Goal: Task Accomplishment & Management: Use online tool/utility

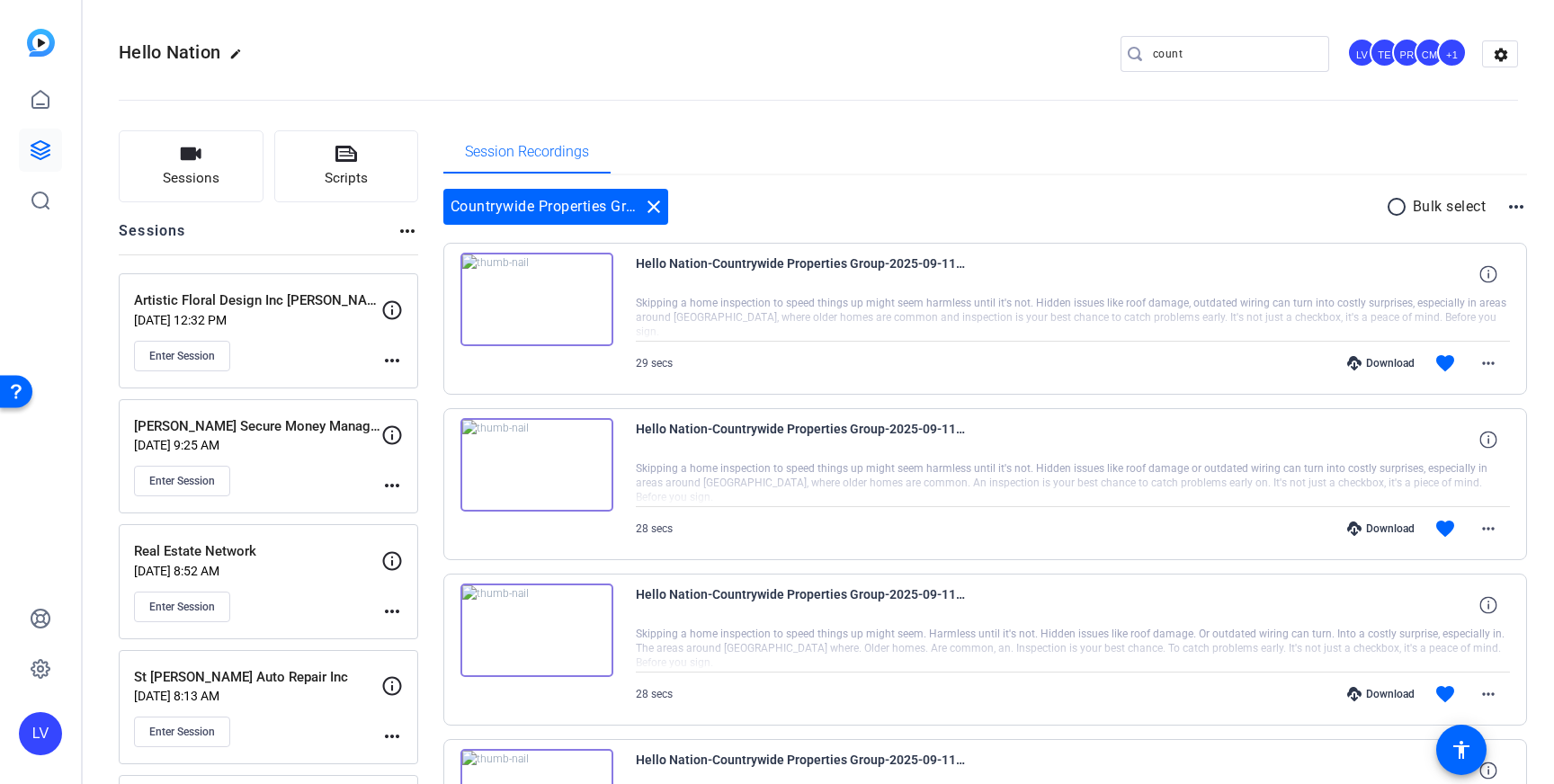
scroll to position [1071, 0]
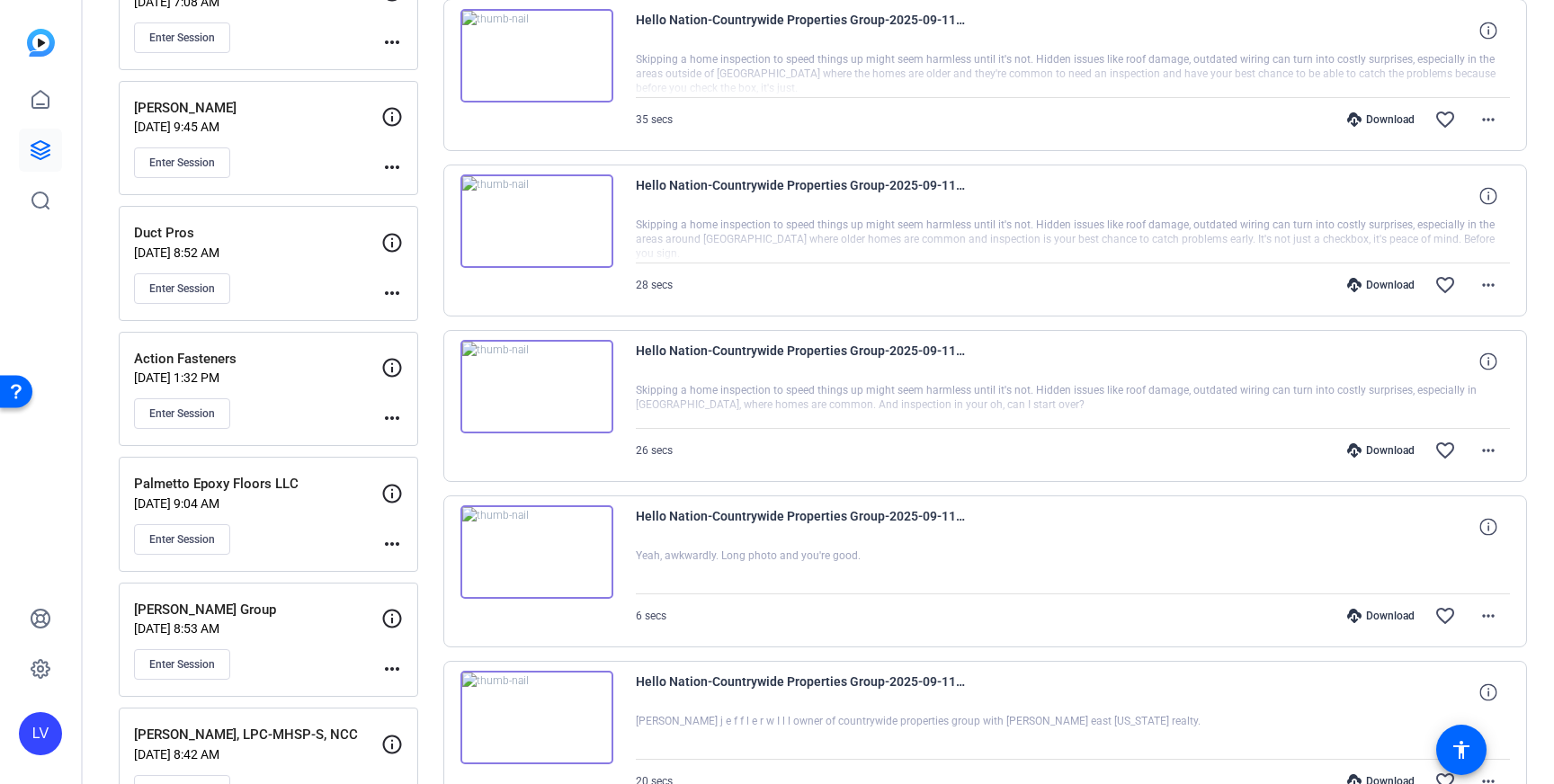
click at [57, 152] on link at bounding box center [40, 149] width 43 height 43
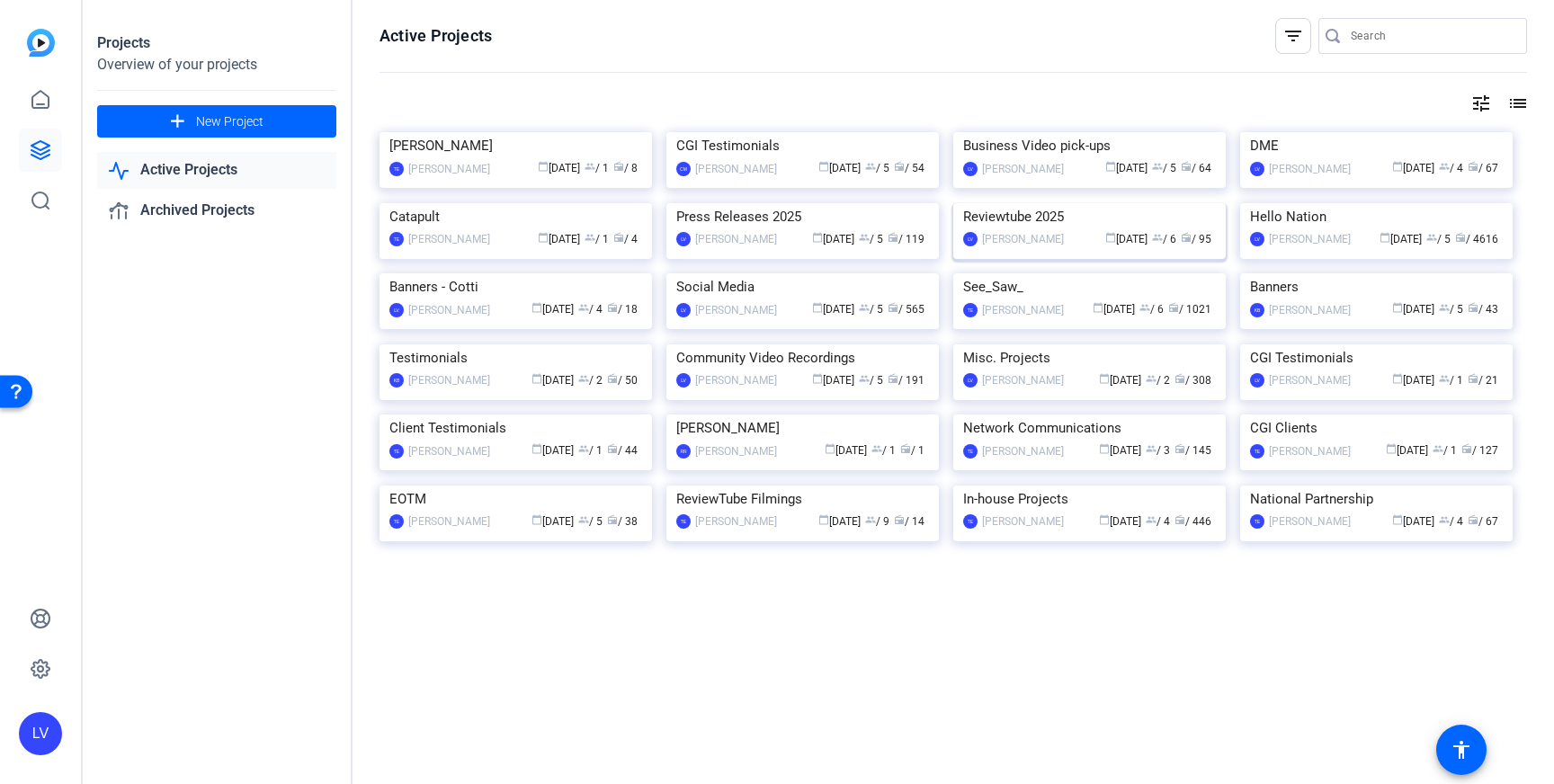
click at [1024, 203] on img at bounding box center [1089, 203] width 272 height 0
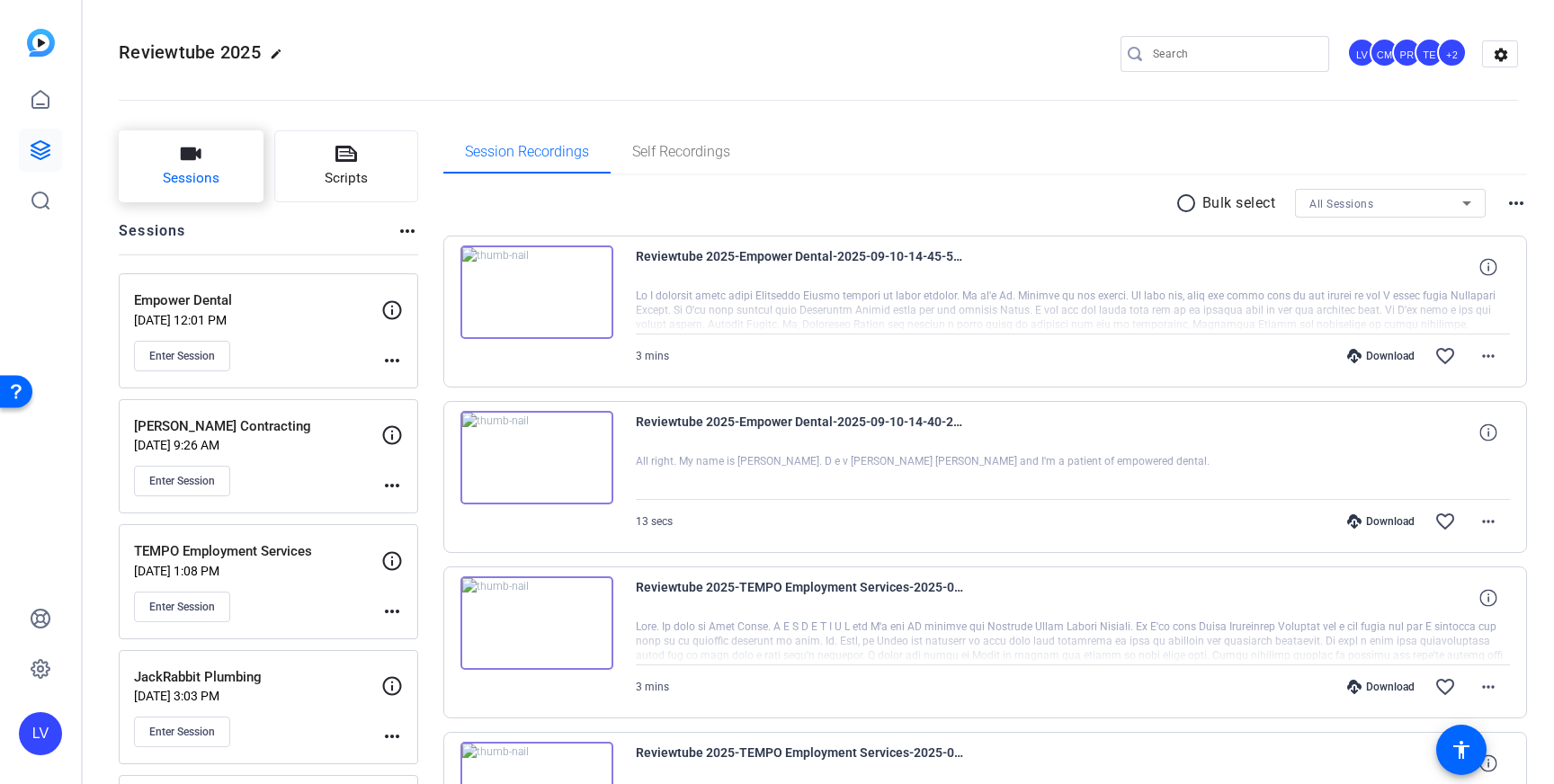
click at [202, 178] on span "Sessions" at bounding box center [190, 178] width 56 height 20
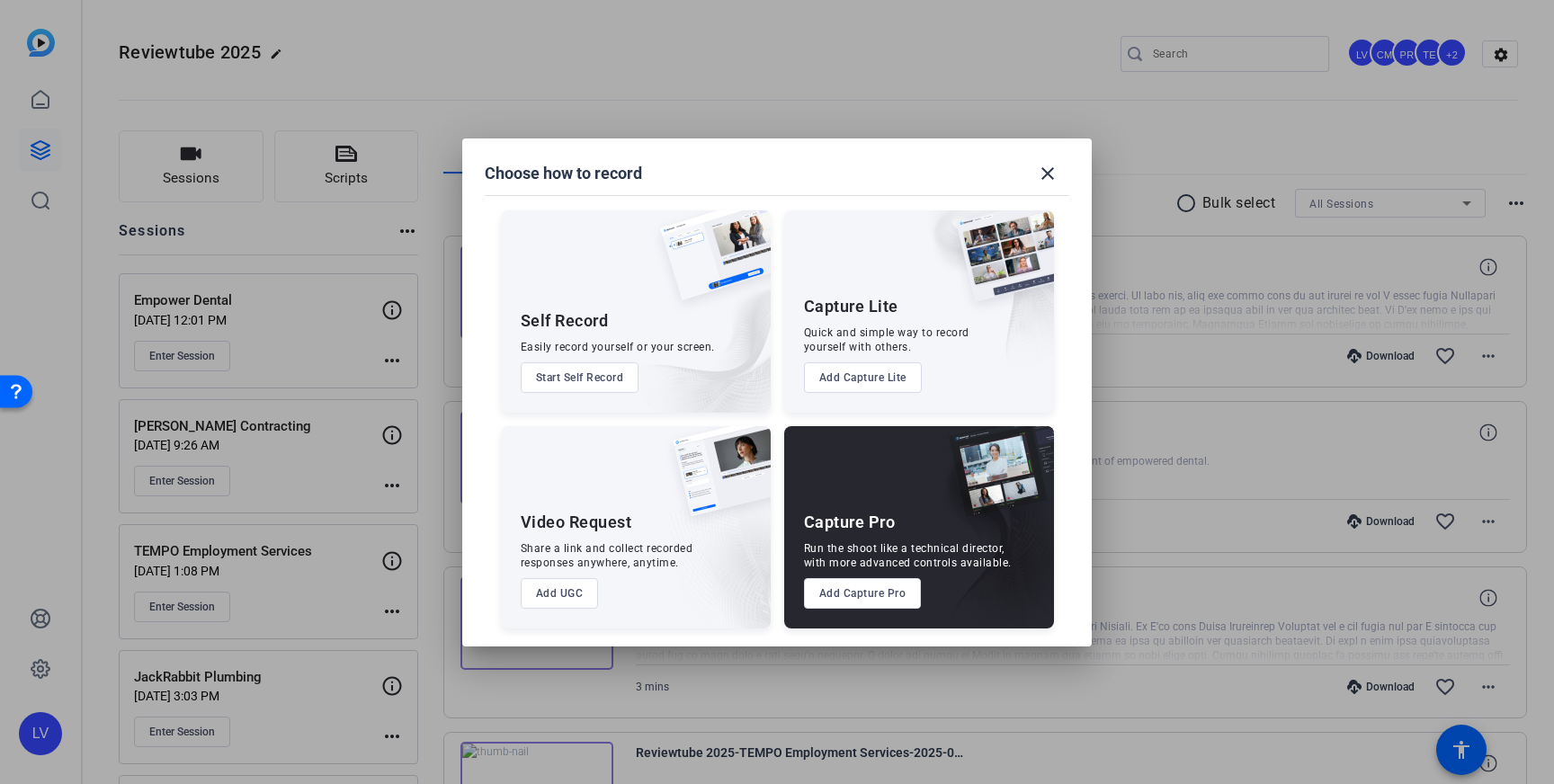
click at [857, 595] on button "Add Capture Pro" at bounding box center [863, 593] width 118 height 30
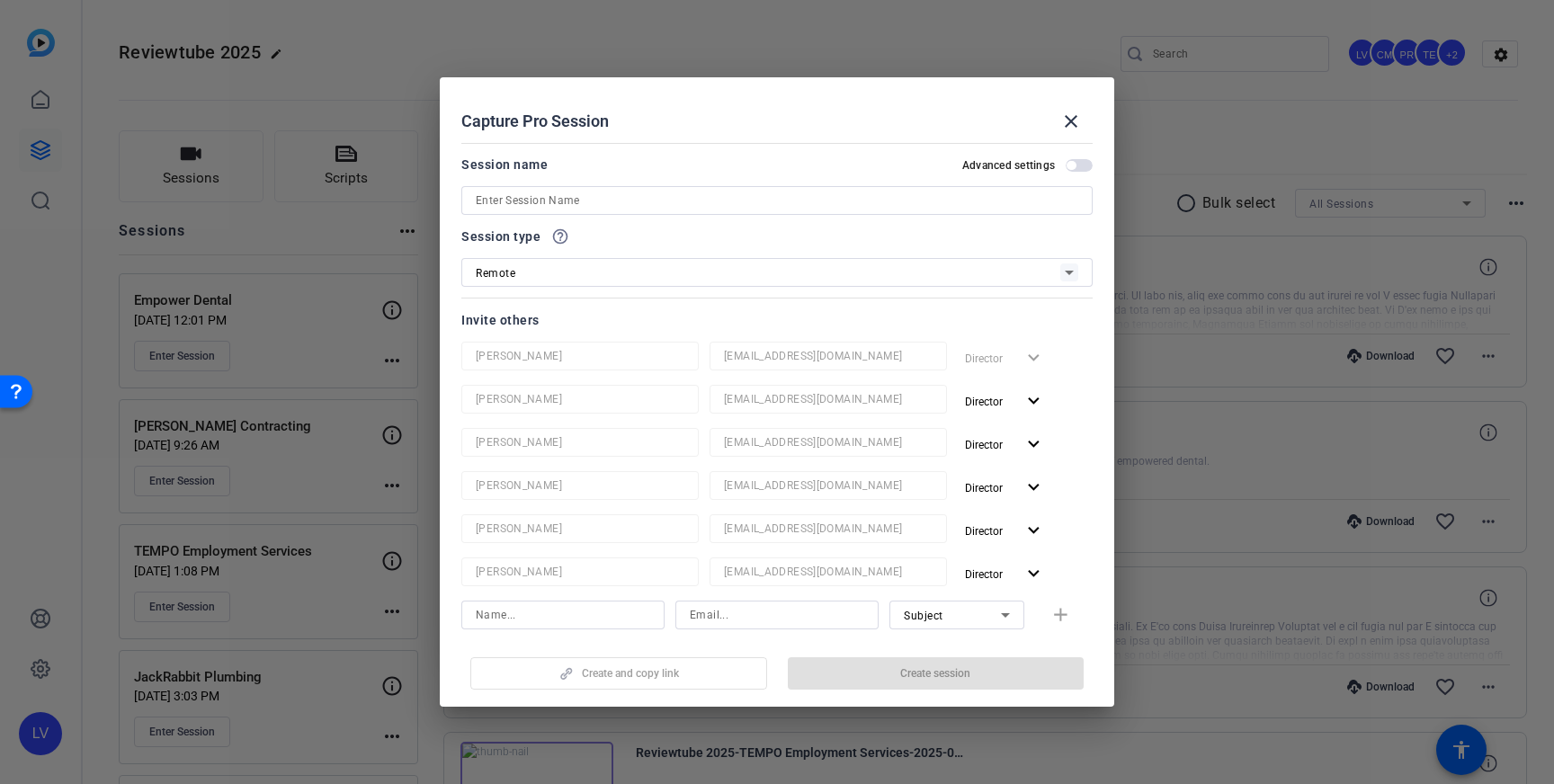
click at [633, 202] on input at bounding box center [777, 200] width 603 height 21
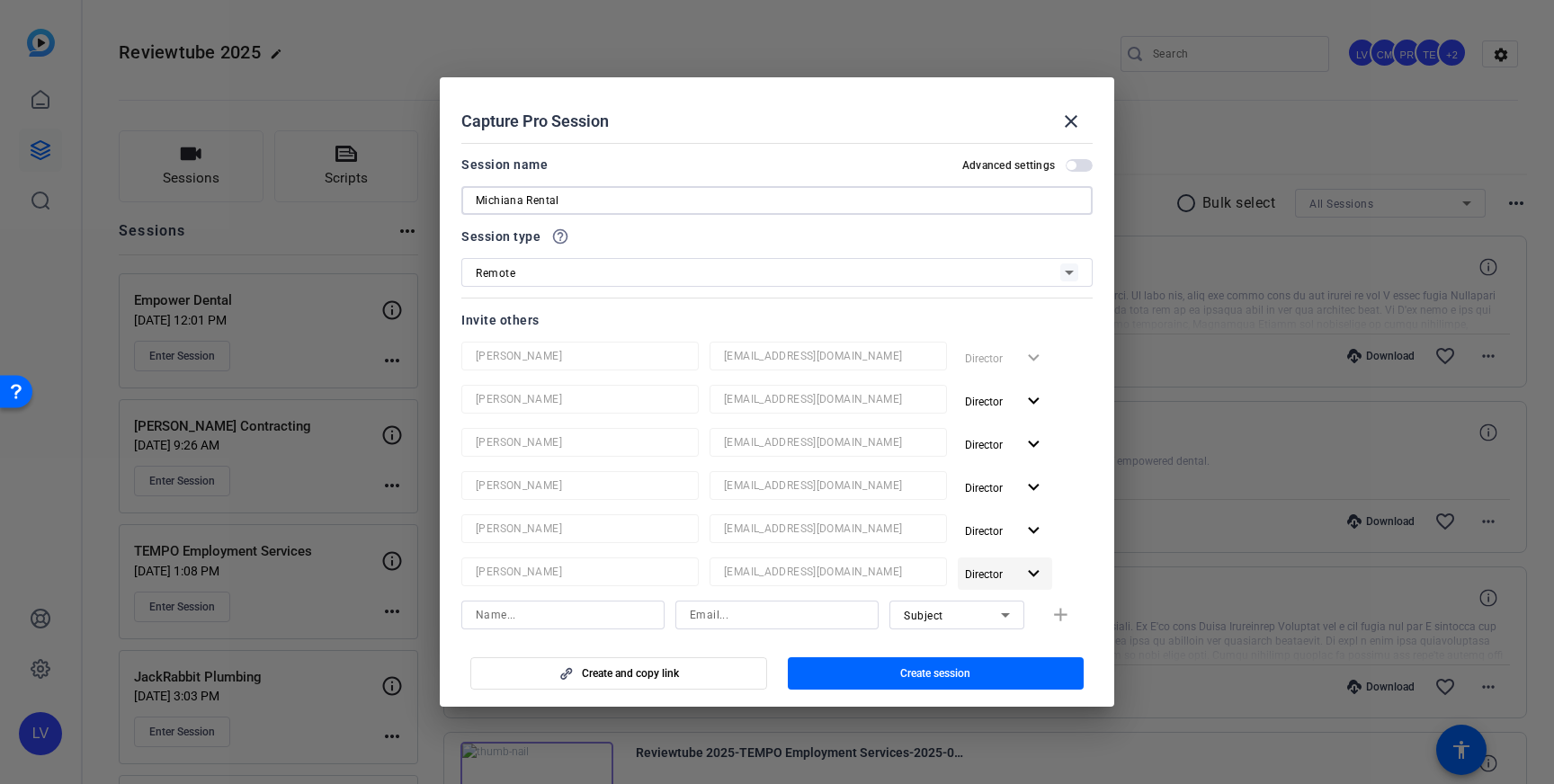
type input "Michiana Rental"
click at [1036, 575] on mat-icon "expand_more" at bounding box center [1034, 574] width 22 height 22
click at [1013, 647] on span "Remove User" at bounding box center [1006, 643] width 66 height 13
click at [962, 666] on span "Create session" at bounding box center [936, 673] width 70 height 15
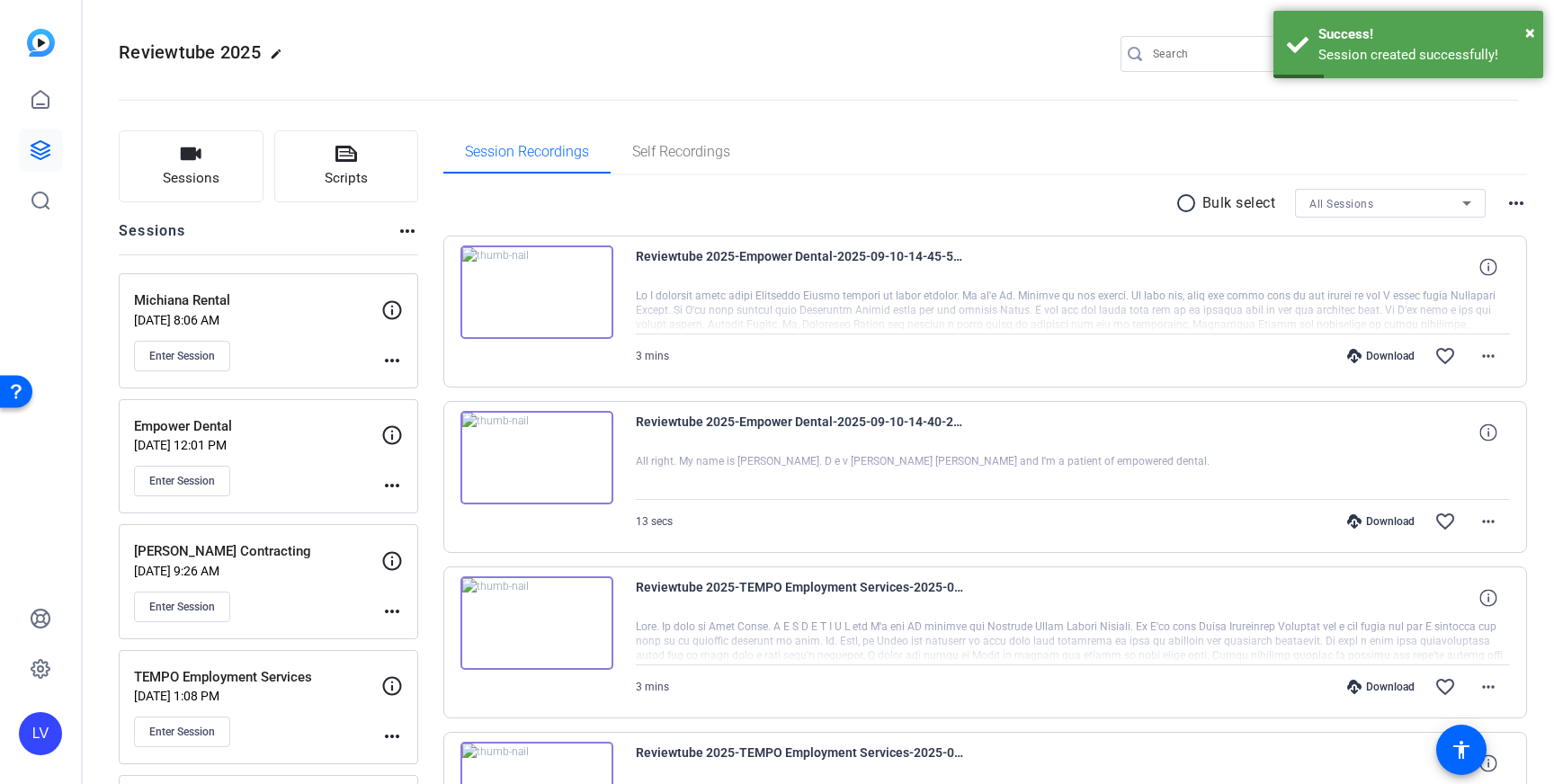
click at [395, 345] on div "more_horiz" at bounding box center [391, 336] width 21 height 72
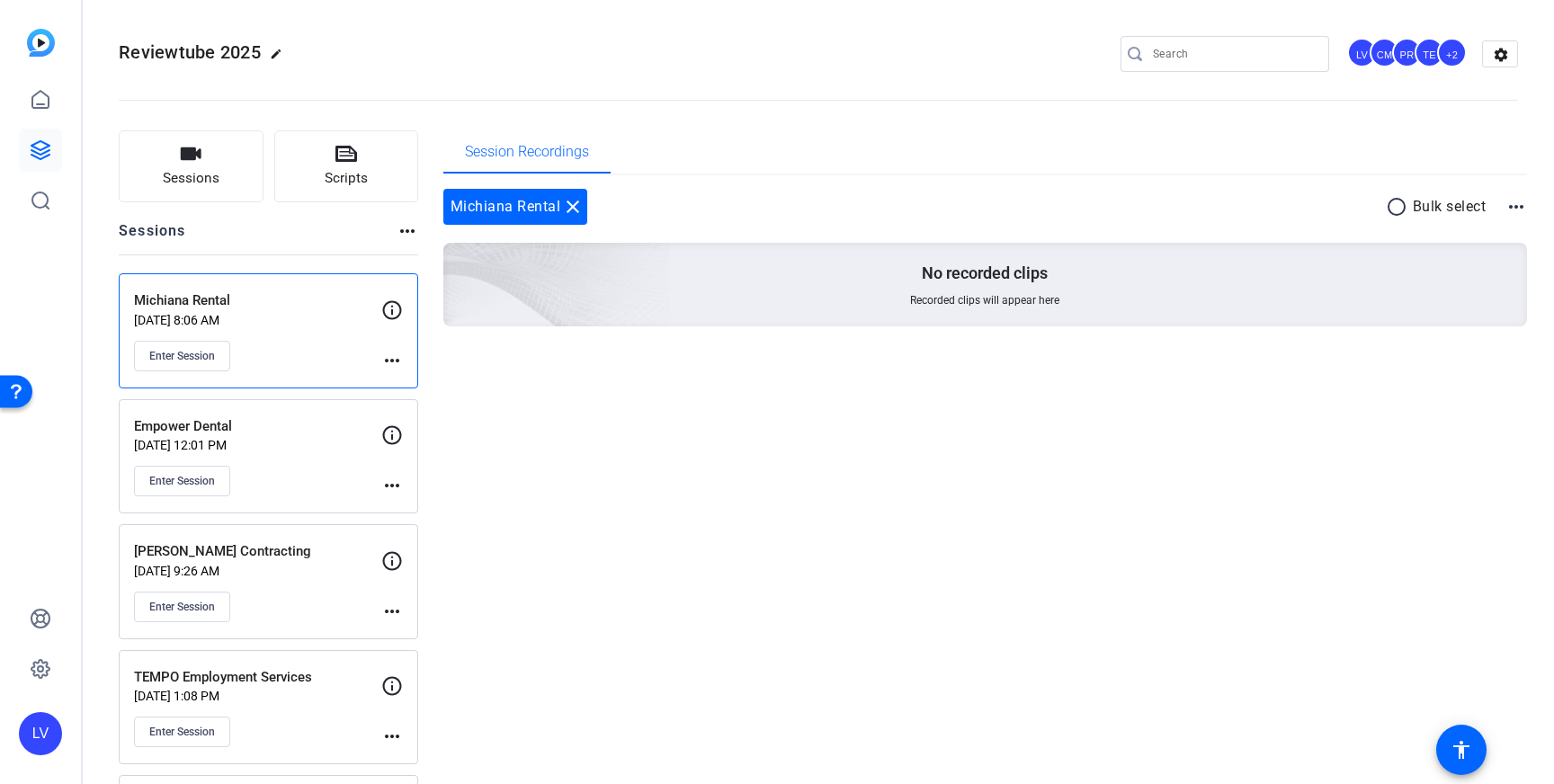
click at [388, 366] on mat-icon "more_horiz" at bounding box center [391, 360] width 21 height 21
click at [407, 382] on span "Edit Session" at bounding box center [436, 386] width 82 height 21
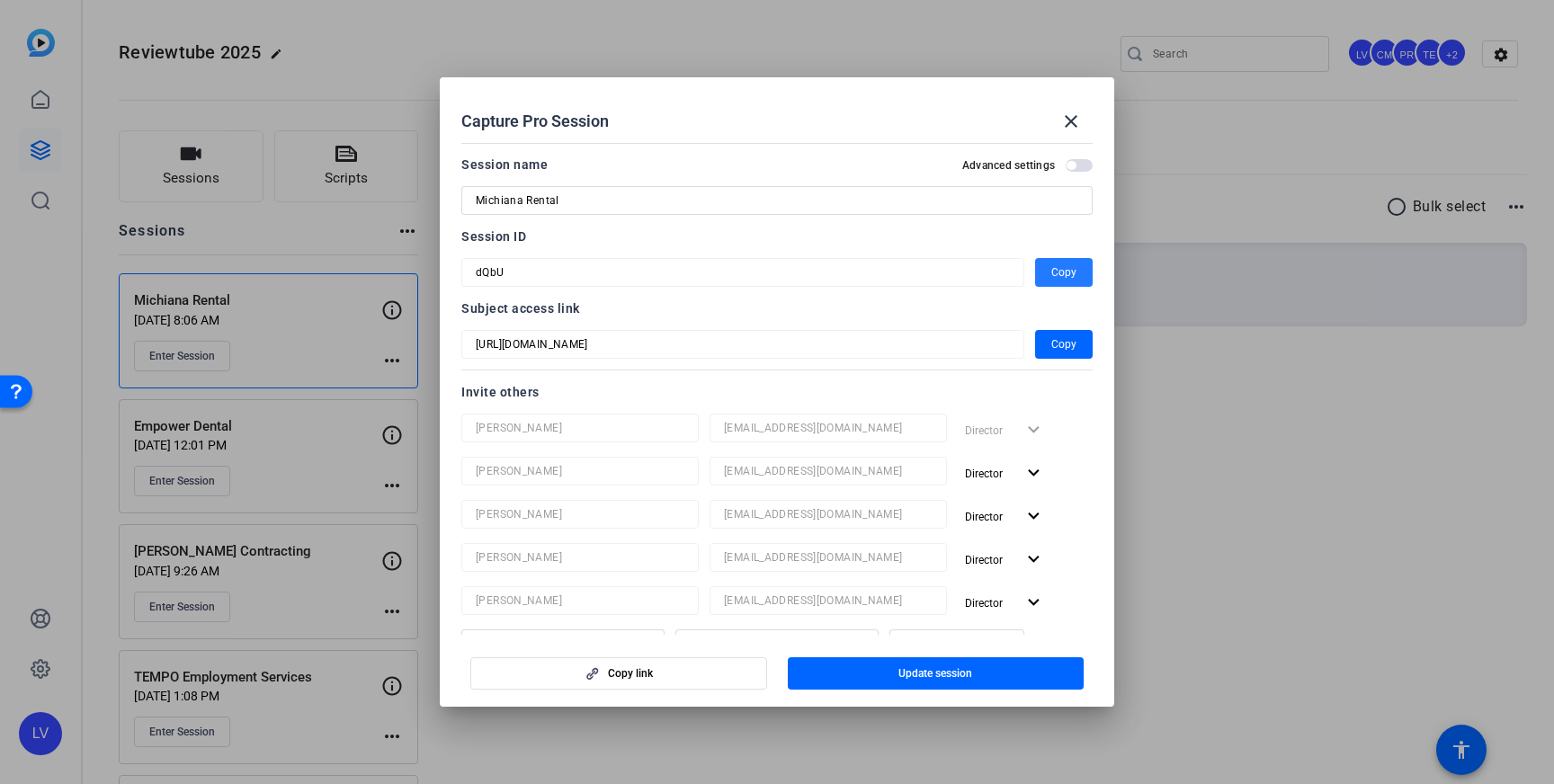
click at [1049, 269] on span "button" at bounding box center [1064, 272] width 57 height 43
click at [1062, 113] on mat-icon "close" at bounding box center [1070, 121] width 21 height 21
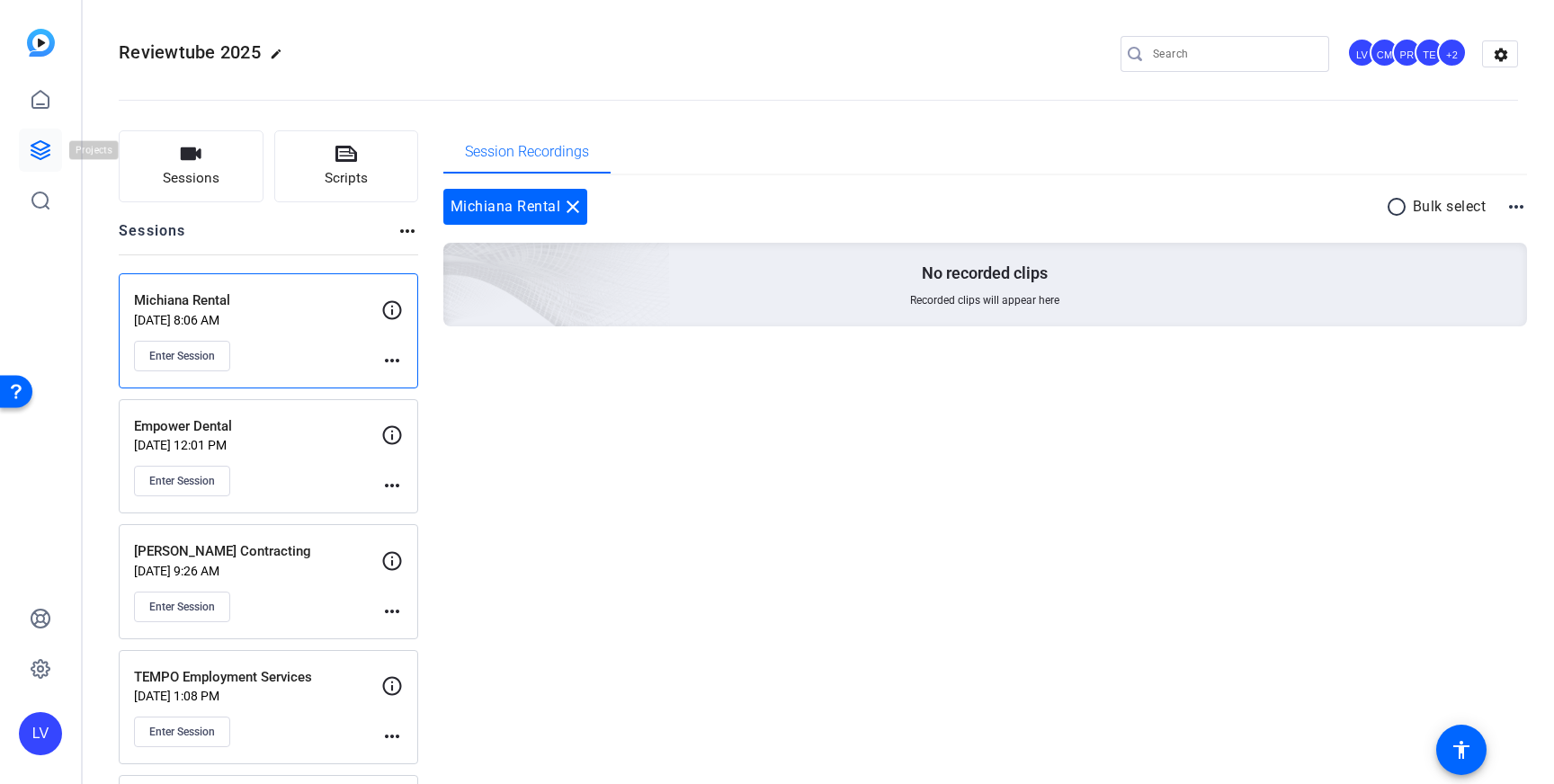
click at [43, 157] on icon at bounding box center [40, 149] width 18 height 18
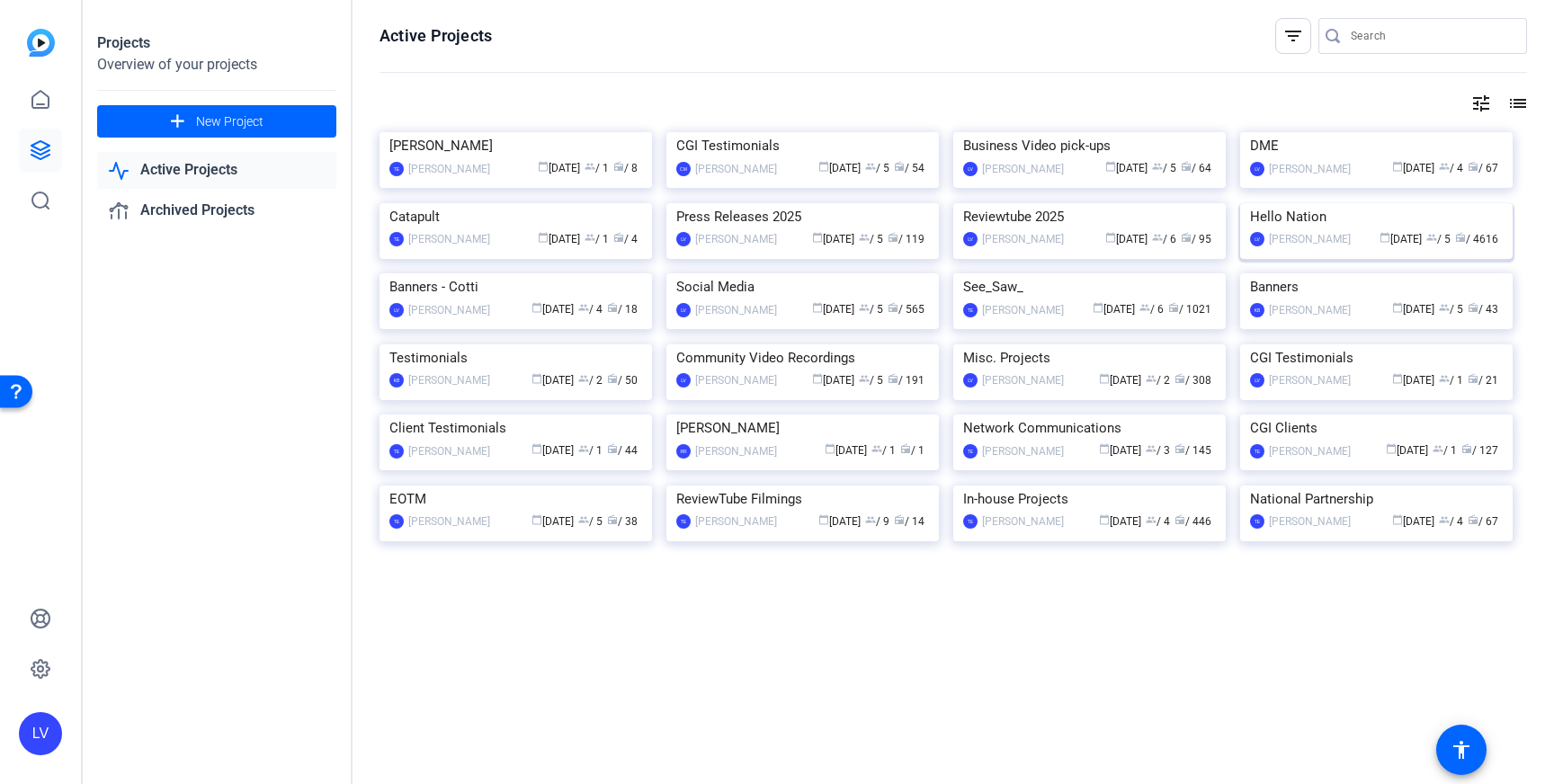
click at [1314, 203] on img at bounding box center [1376, 203] width 272 height 0
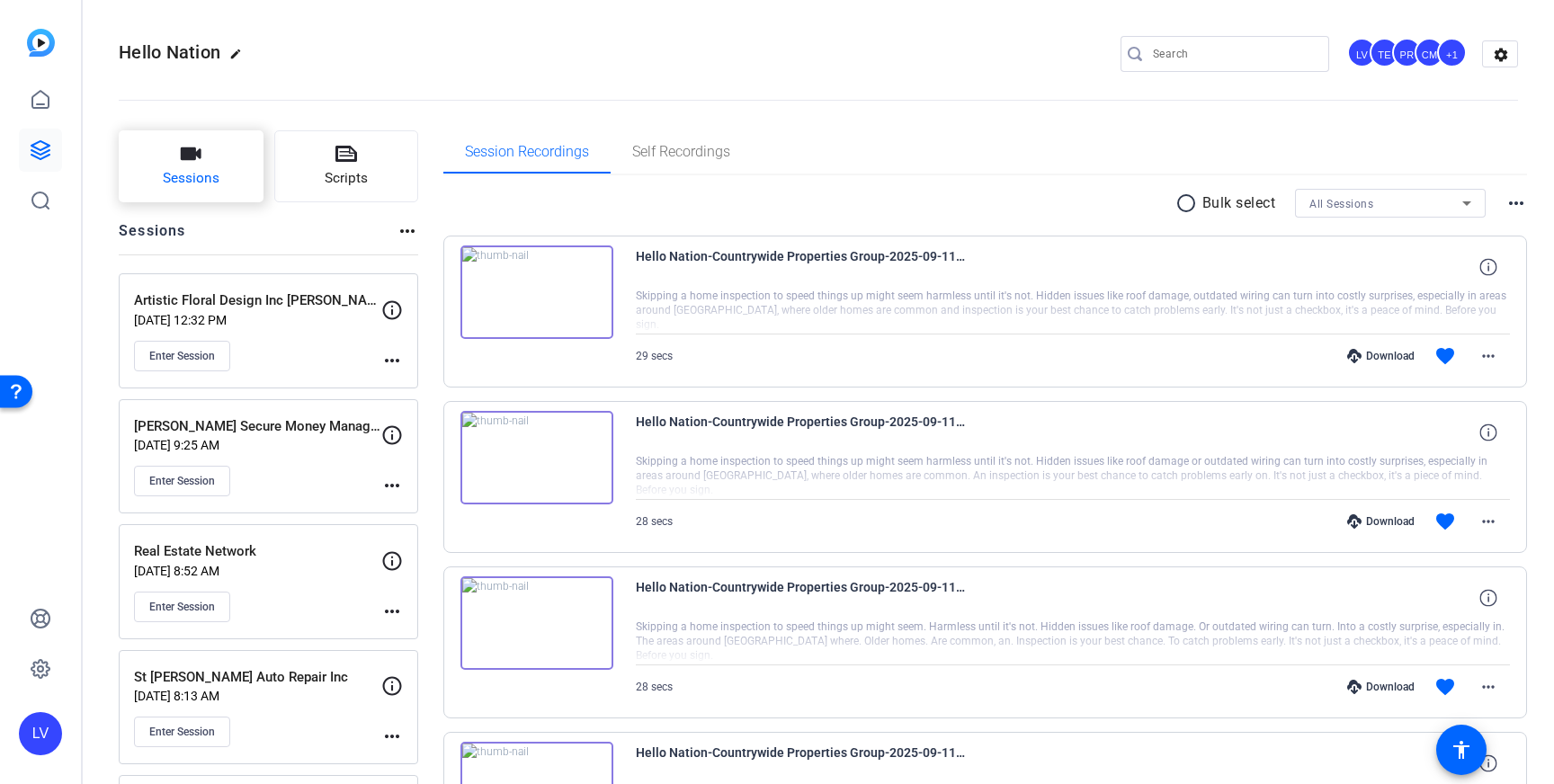
click at [182, 178] on span "Sessions" at bounding box center [190, 178] width 56 height 20
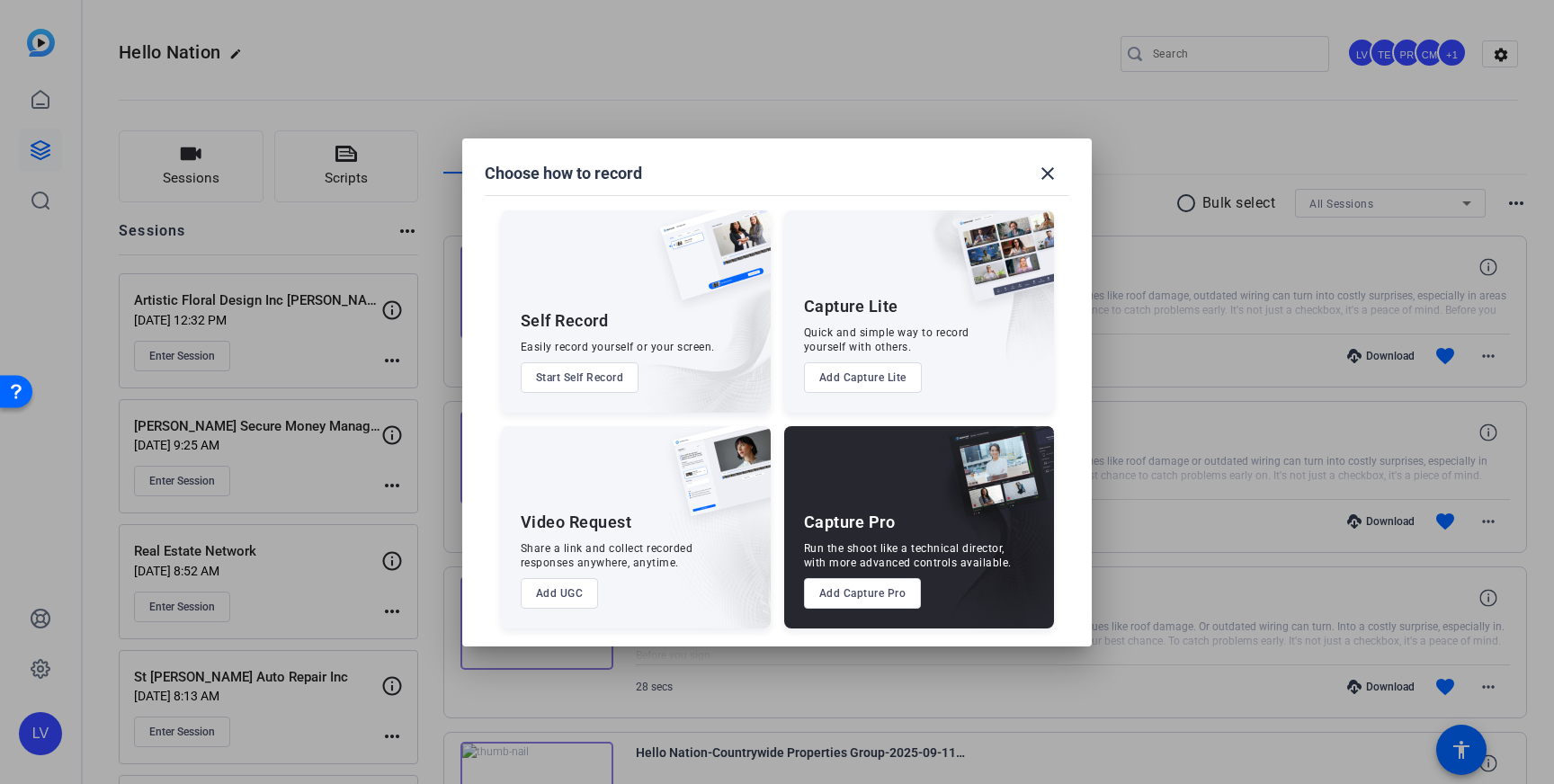
click at [838, 600] on button "Add Capture Pro" at bounding box center [863, 593] width 118 height 30
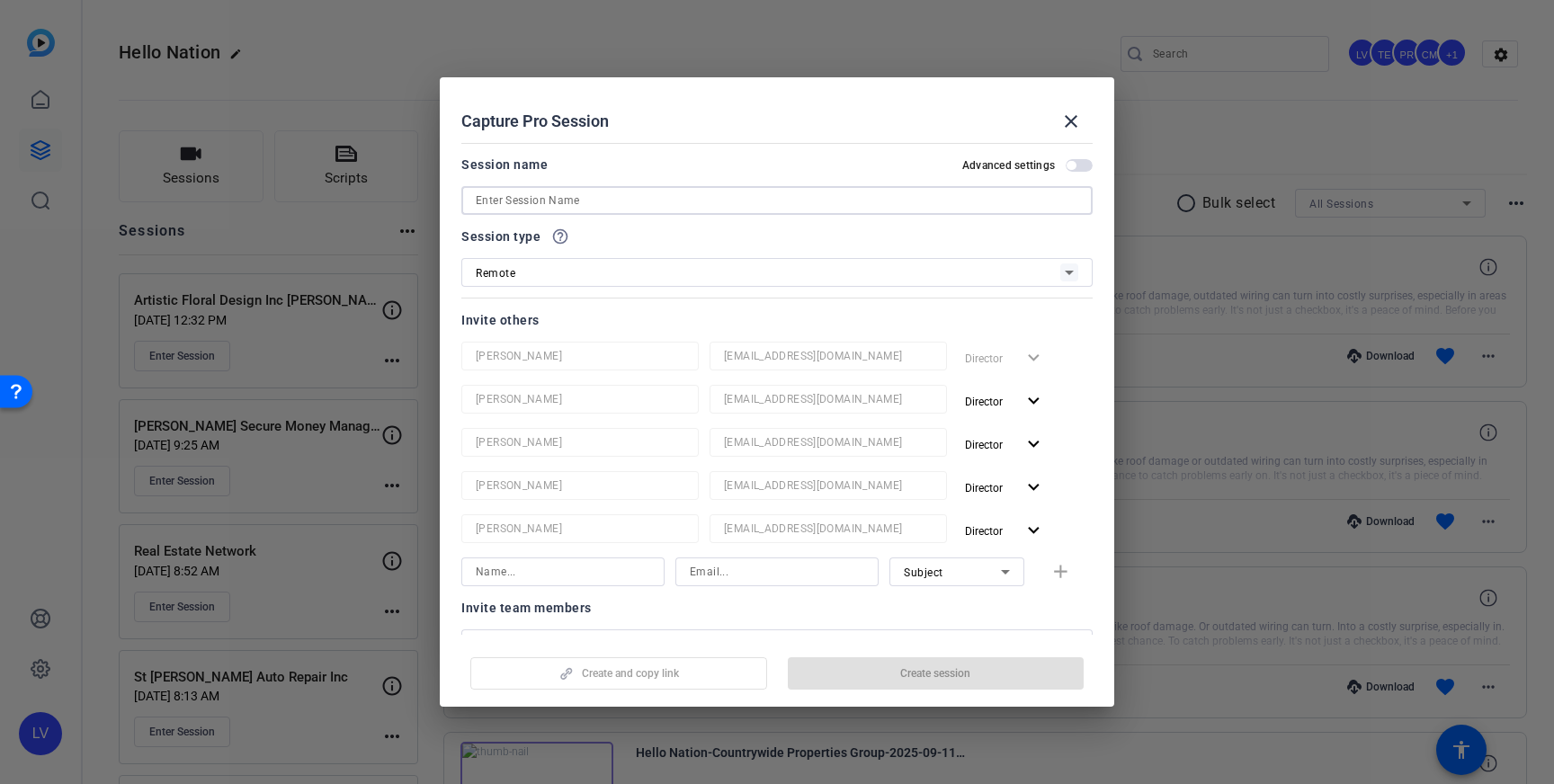
click at [633, 202] on input at bounding box center [777, 200] width 603 height 21
paste input "Lee & Zalas, P.C."
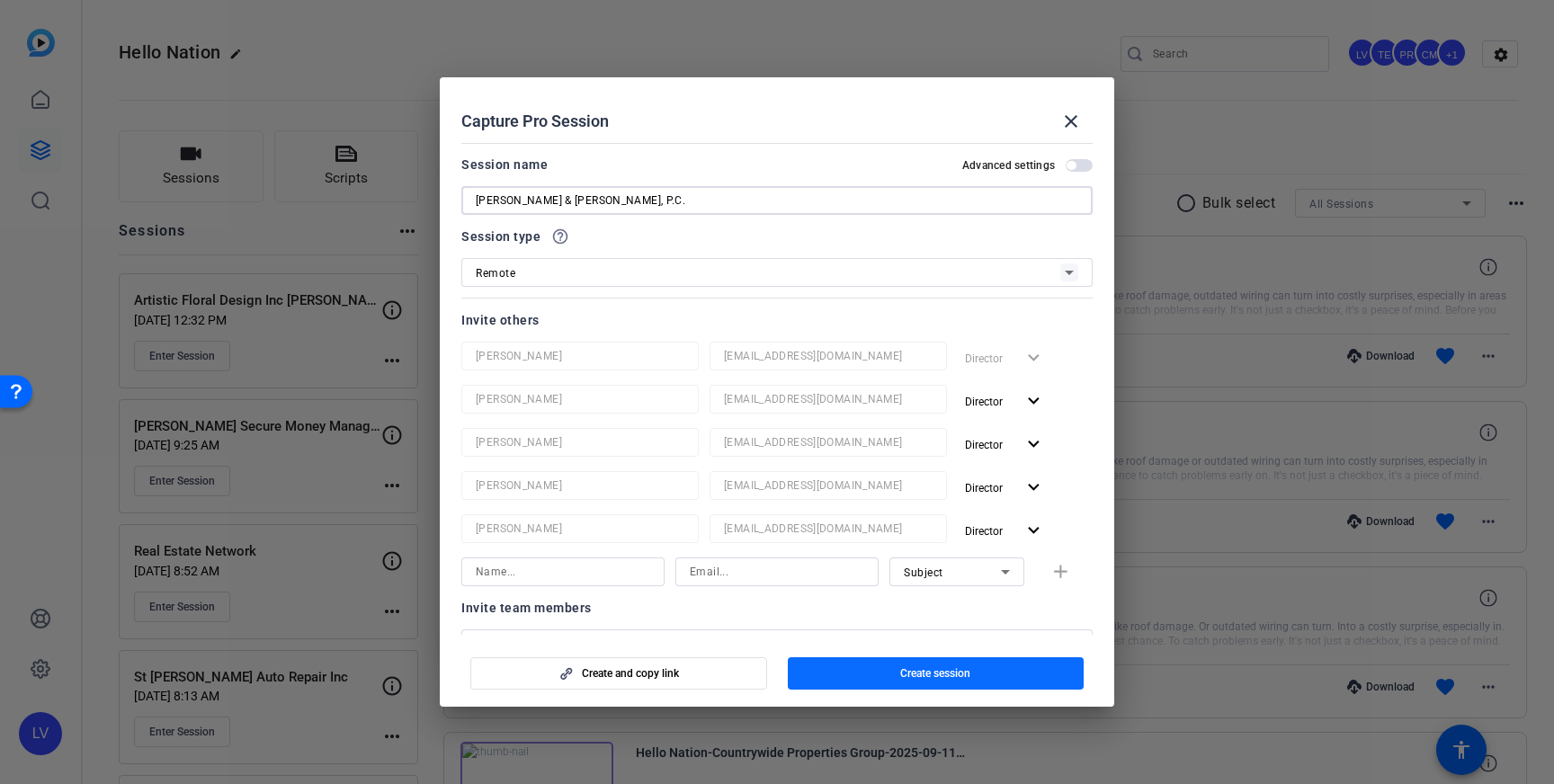
type input "Lee & Zalas, P.C."
click at [933, 679] on span "Create session" at bounding box center [936, 673] width 70 height 15
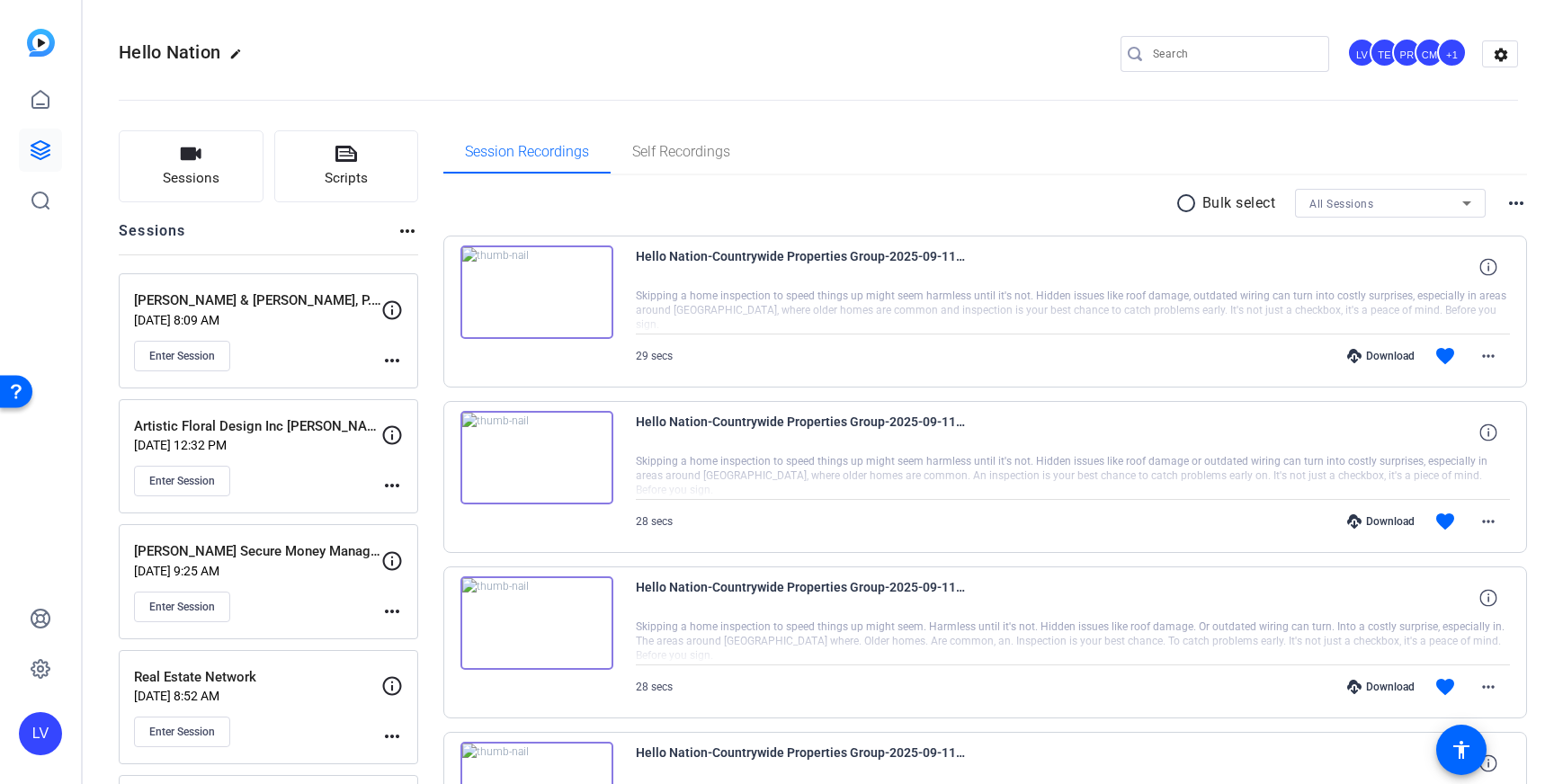
click at [388, 359] on mat-icon "more_horiz" at bounding box center [391, 360] width 21 height 21
click at [412, 383] on span "Edit Session" at bounding box center [436, 386] width 82 height 21
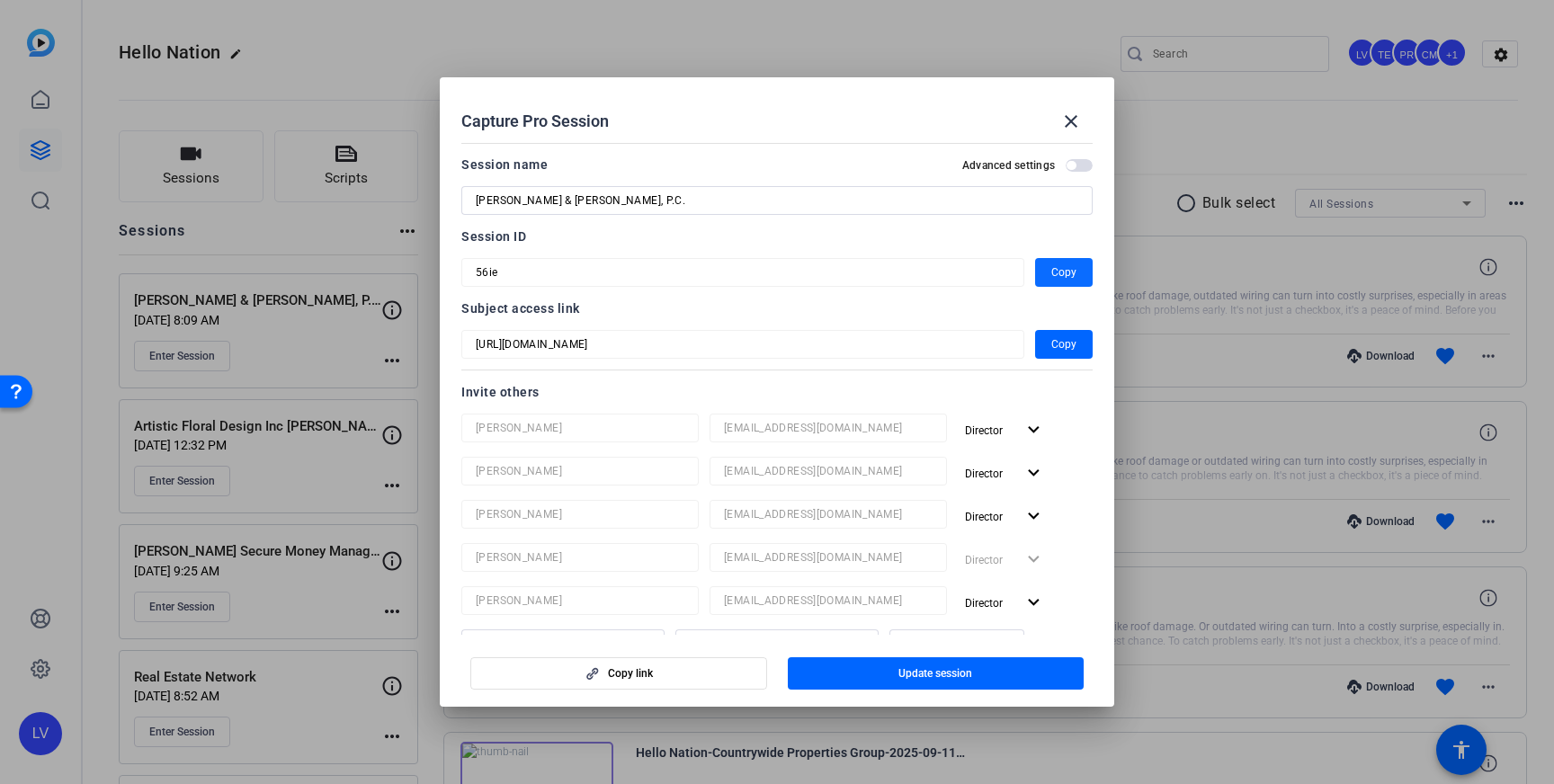
click at [1058, 273] on span "Copy" at bounding box center [1063, 272] width 25 height 21
click at [1066, 120] on mat-icon "close" at bounding box center [1070, 121] width 21 height 21
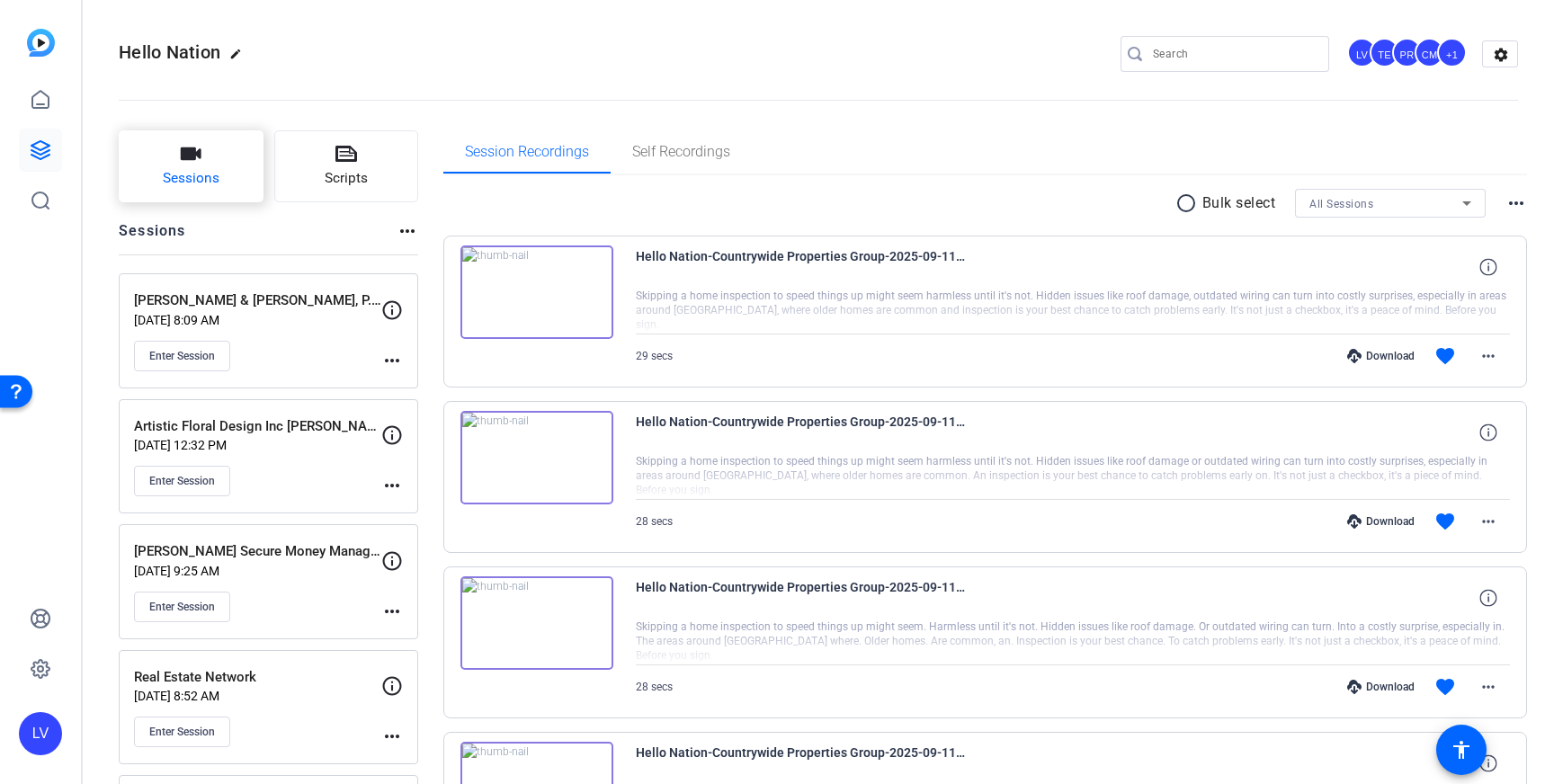
click at [186, 164] on button "Sessions" at bounding box center [191, 166] width 145 height 72
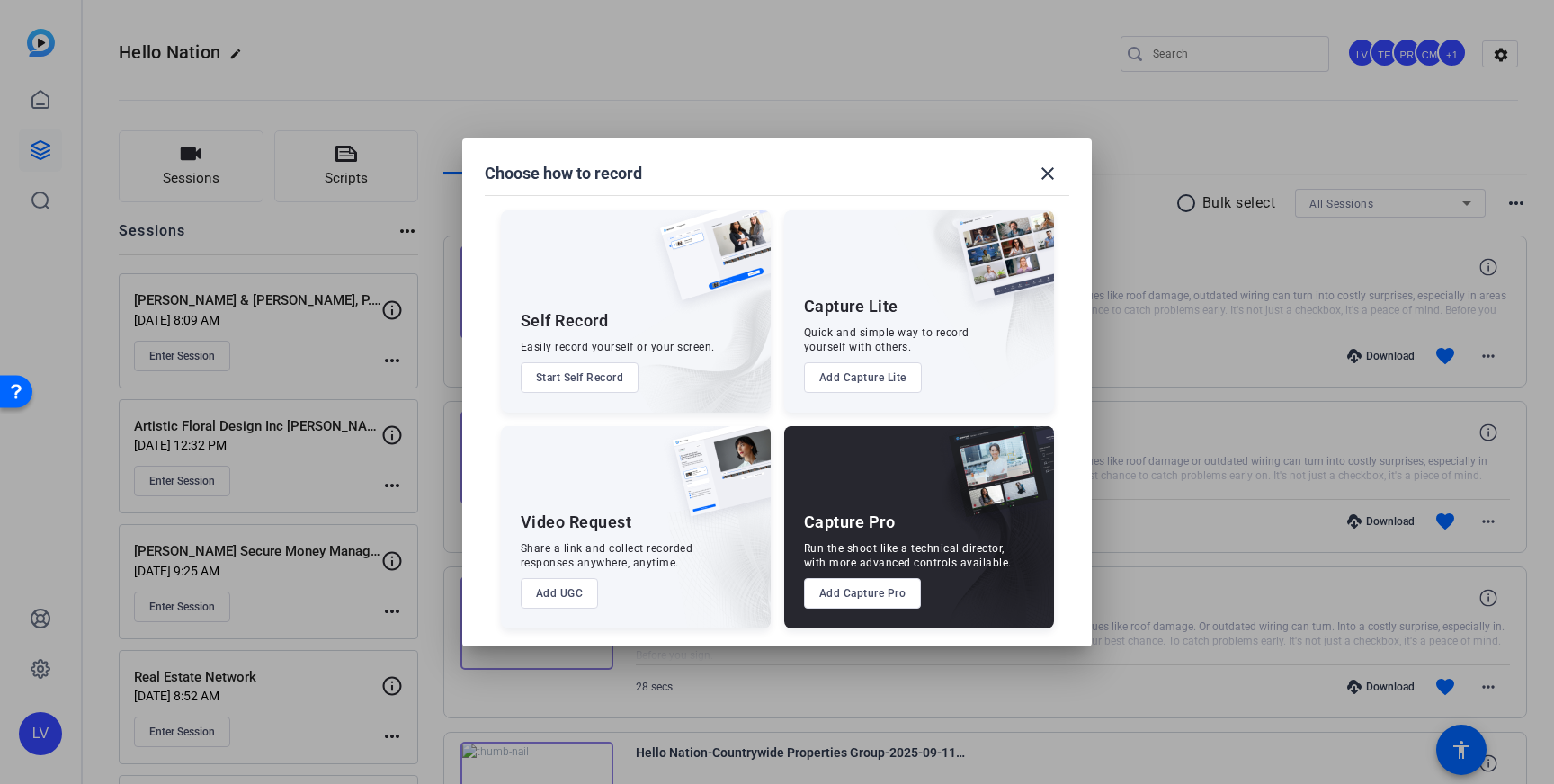
click at [850, 590] on button "Add Capture Pro" at bounding box center [863, 593] width 118 height 30
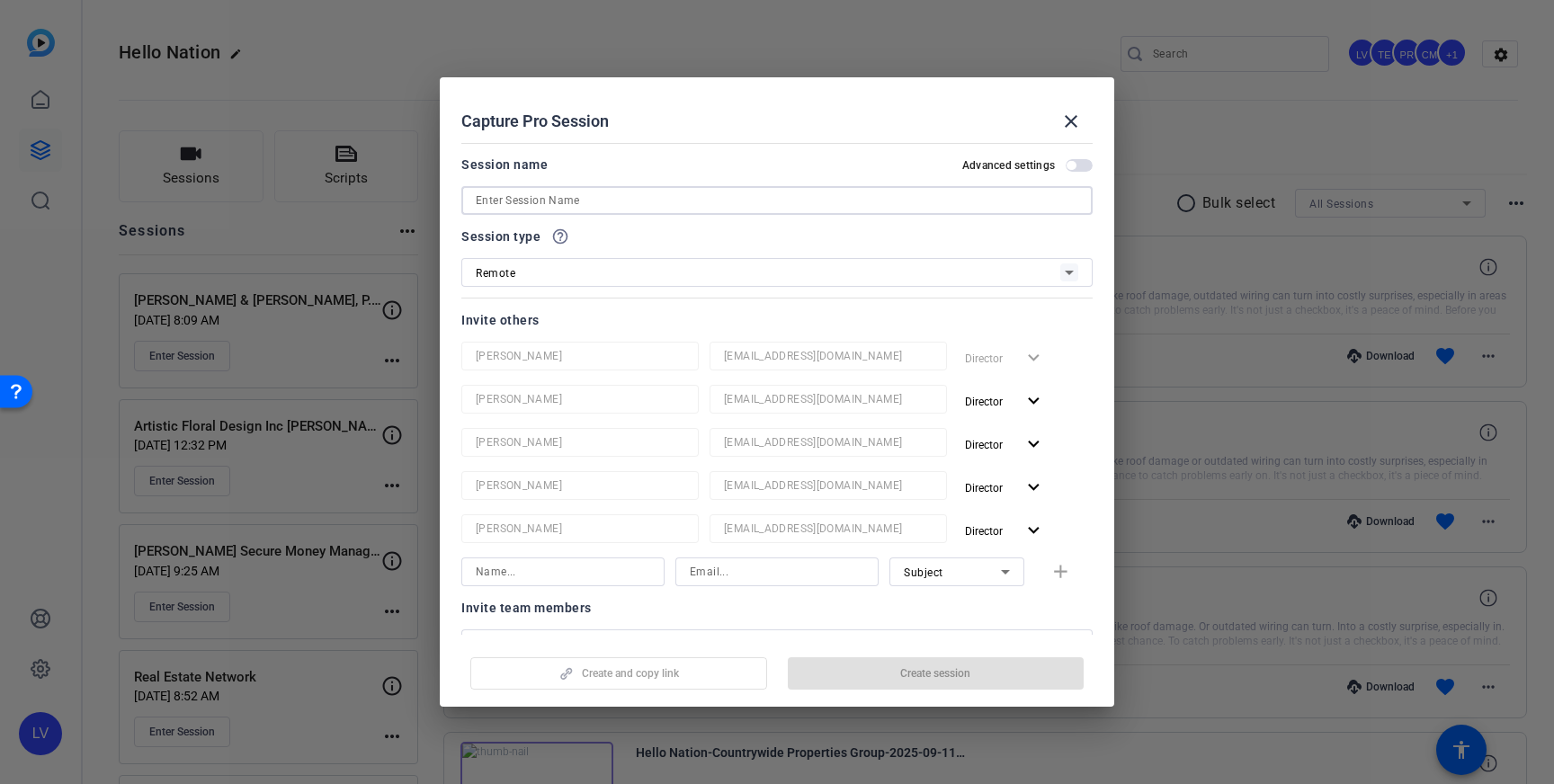
click at [686, 204] on input at bounding box center [777, 200] width 603 height 21
paste input "rdellacona@contourmtg.com"
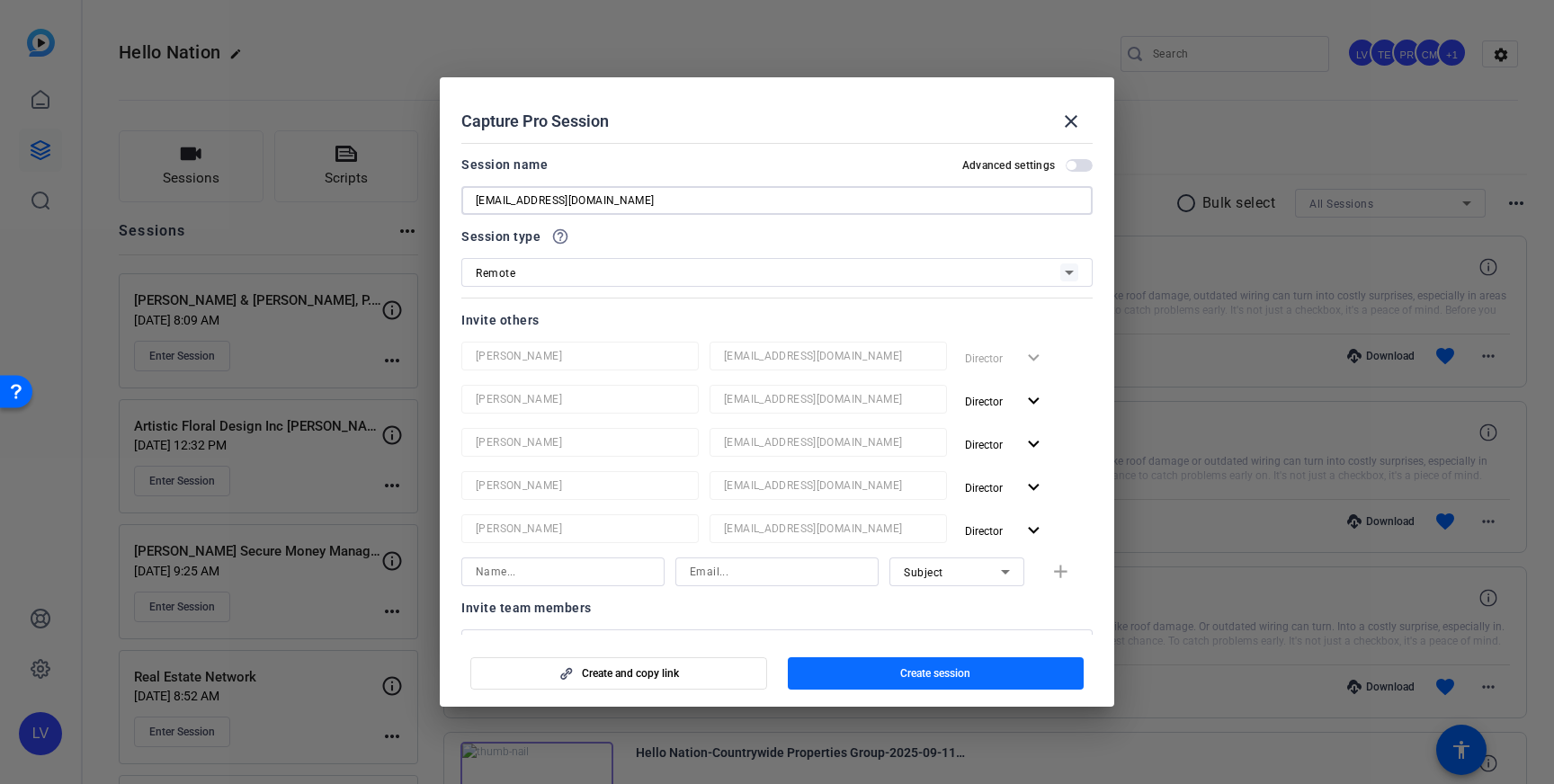
type input "rdellacona@contourmtg.com"
click at [965, 666] on span "Create session" at bounding box center [936, 673] width 70 height 15
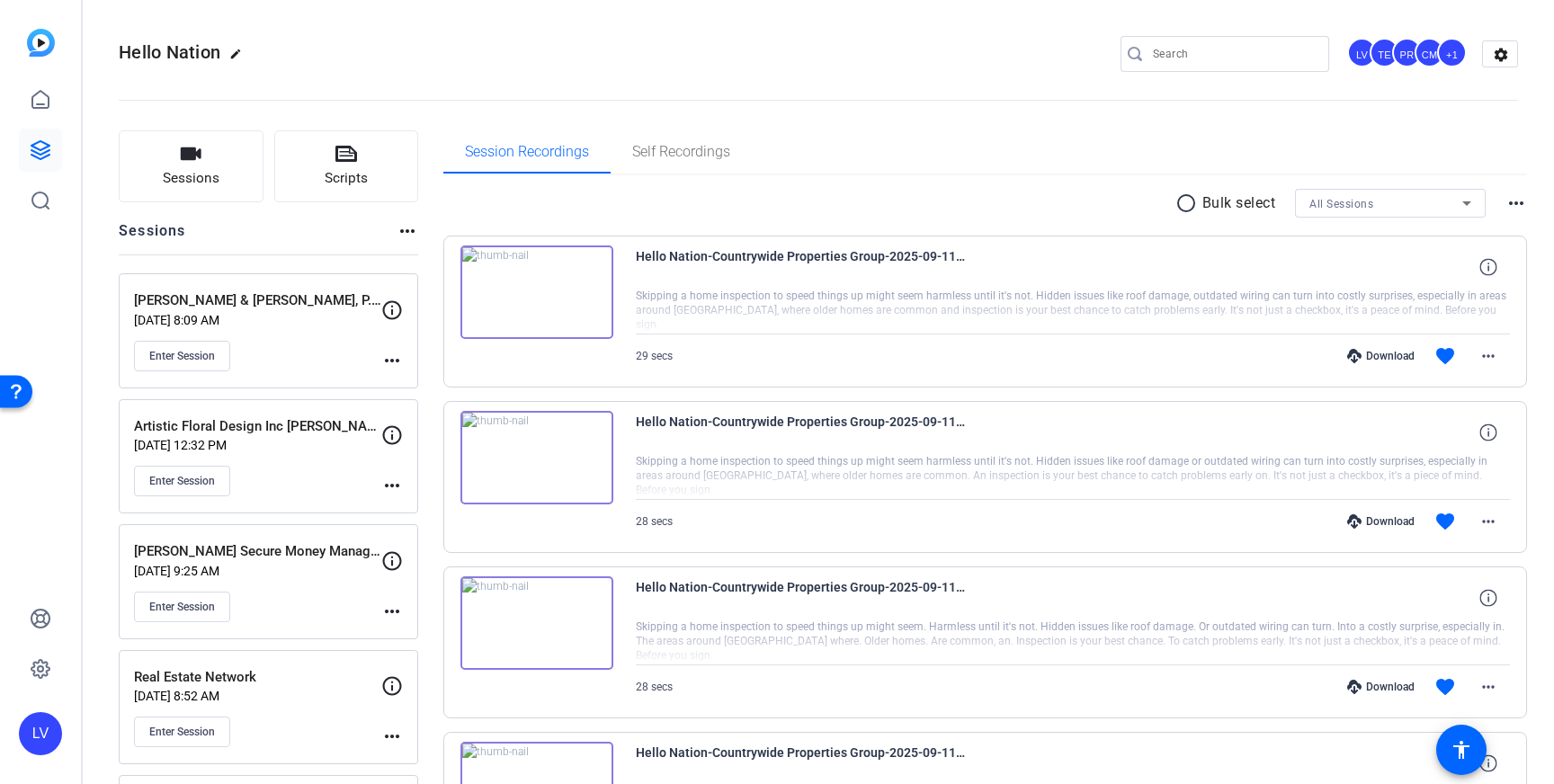
click at [391, 358] on mat-icon "more_horiz" at bounding box center [391, 360] width 21 height 21
click at [417, 316] on div at bounding box center [777, 392] width 1554 height 784
click at [392, 354] on mat-icon "more_horiz" at bounding box center [391, 360] width 21 height 21
click at [415, 404] on span "Archive Session" at bounding box center [436, 409] width 82 height 21
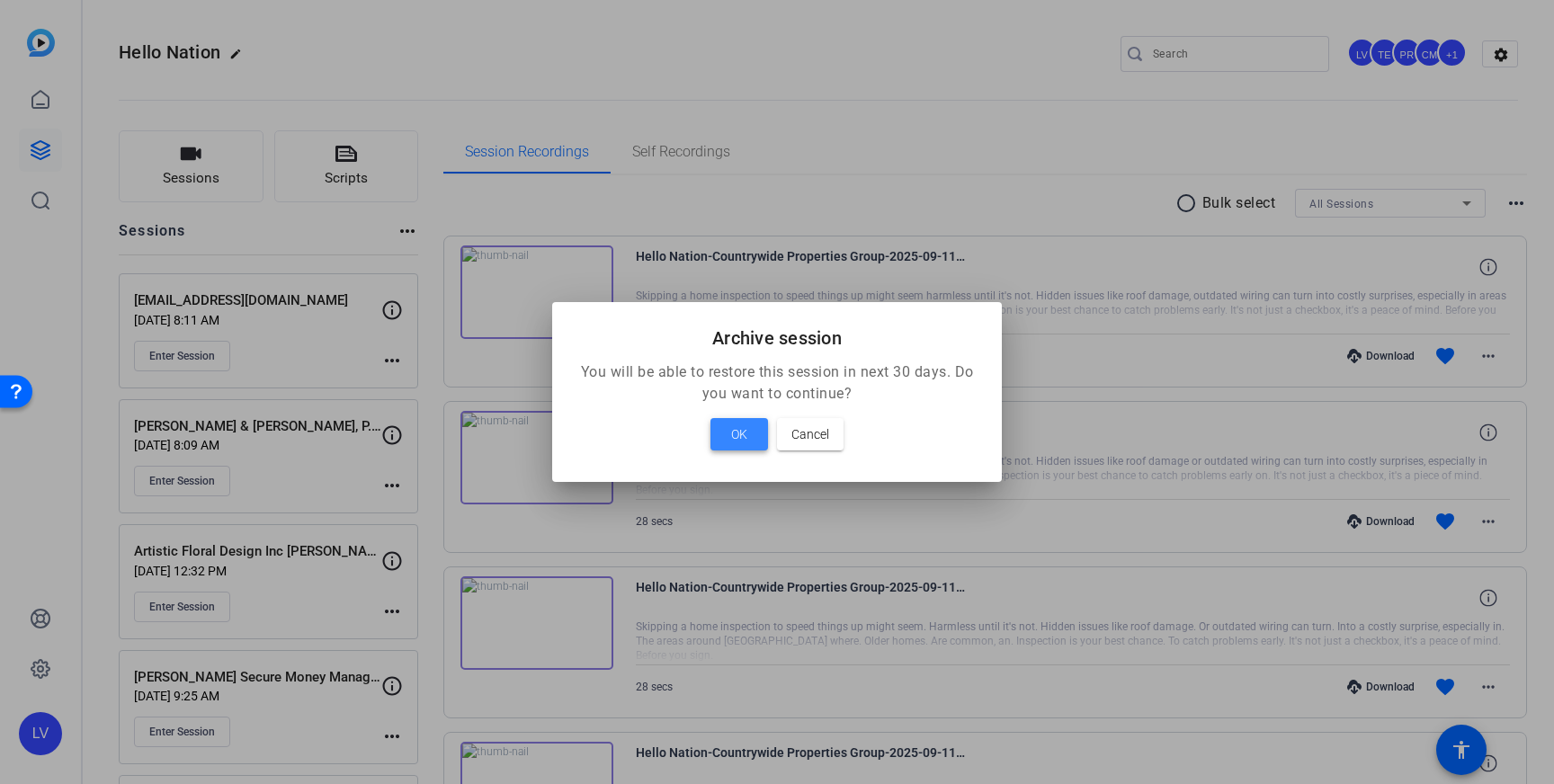
click at [745, 434] on span "OK" at bounding box center [739, 434] width 17 height 21
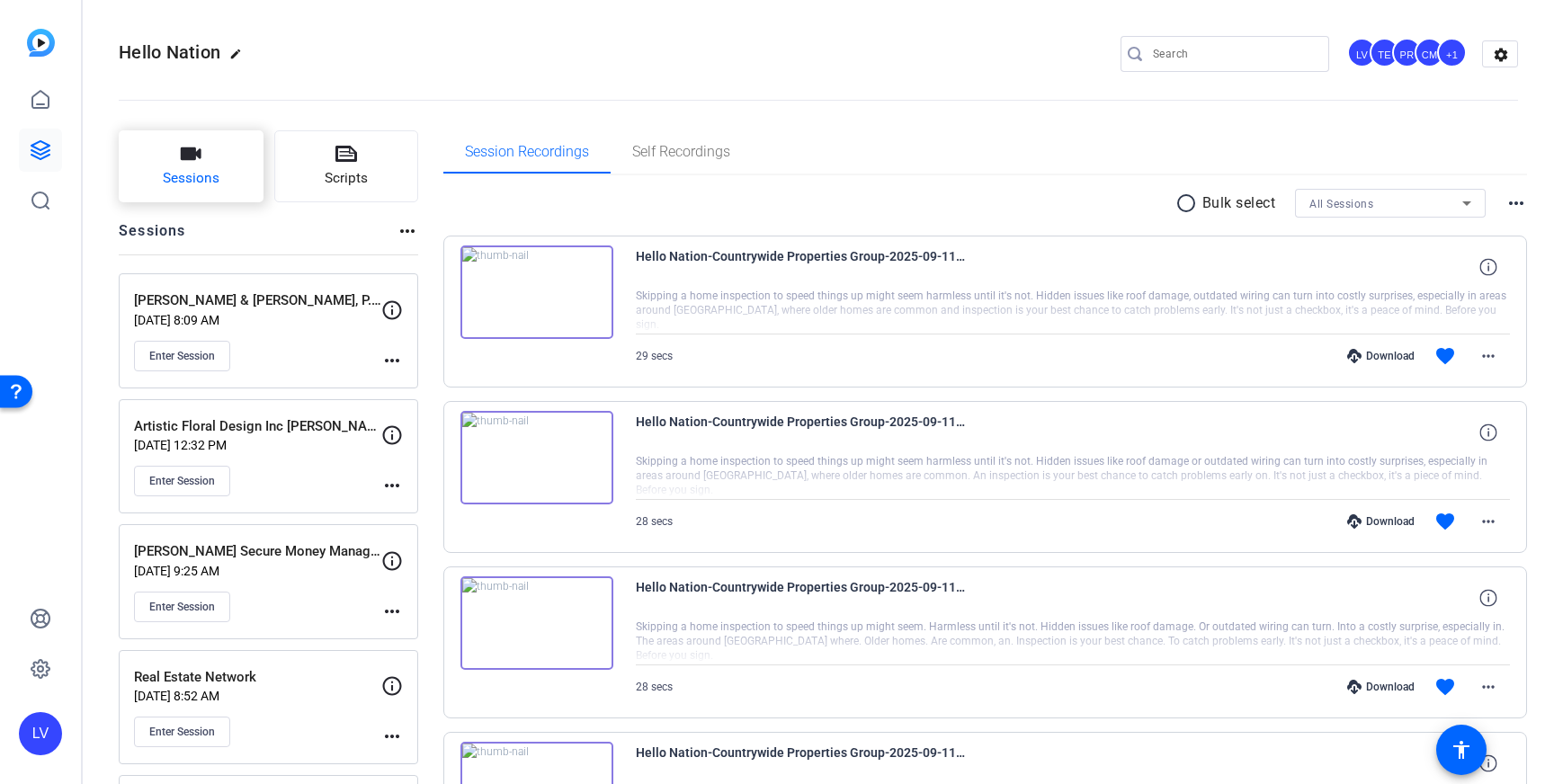
click at [178, 179] on span "Sessions" at bounding box center [190, 178] width 56 height 20
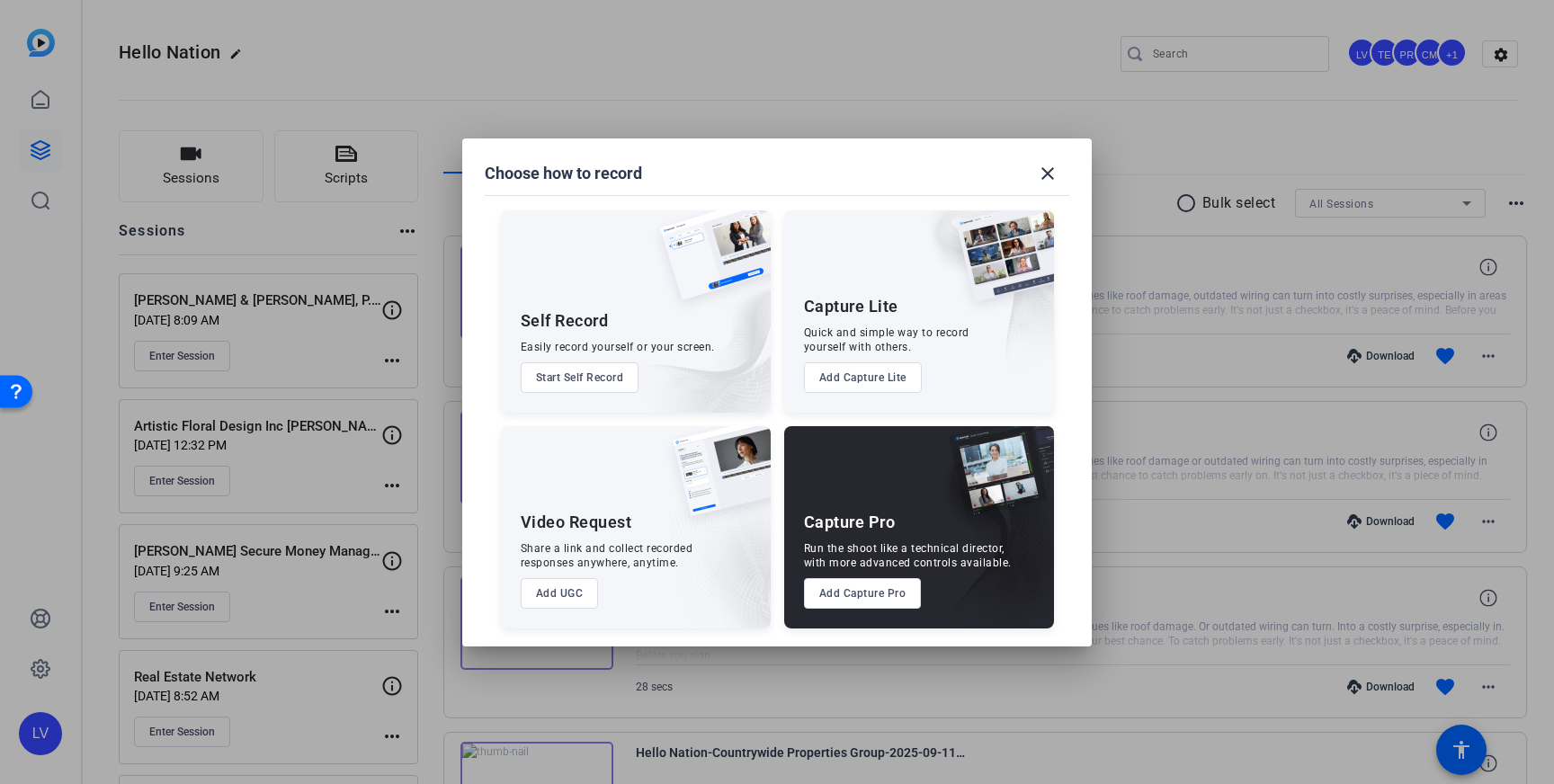
click at [888, 595] on button "Add Capture Pro" at bounding box center [863, 593] width 118 height 30
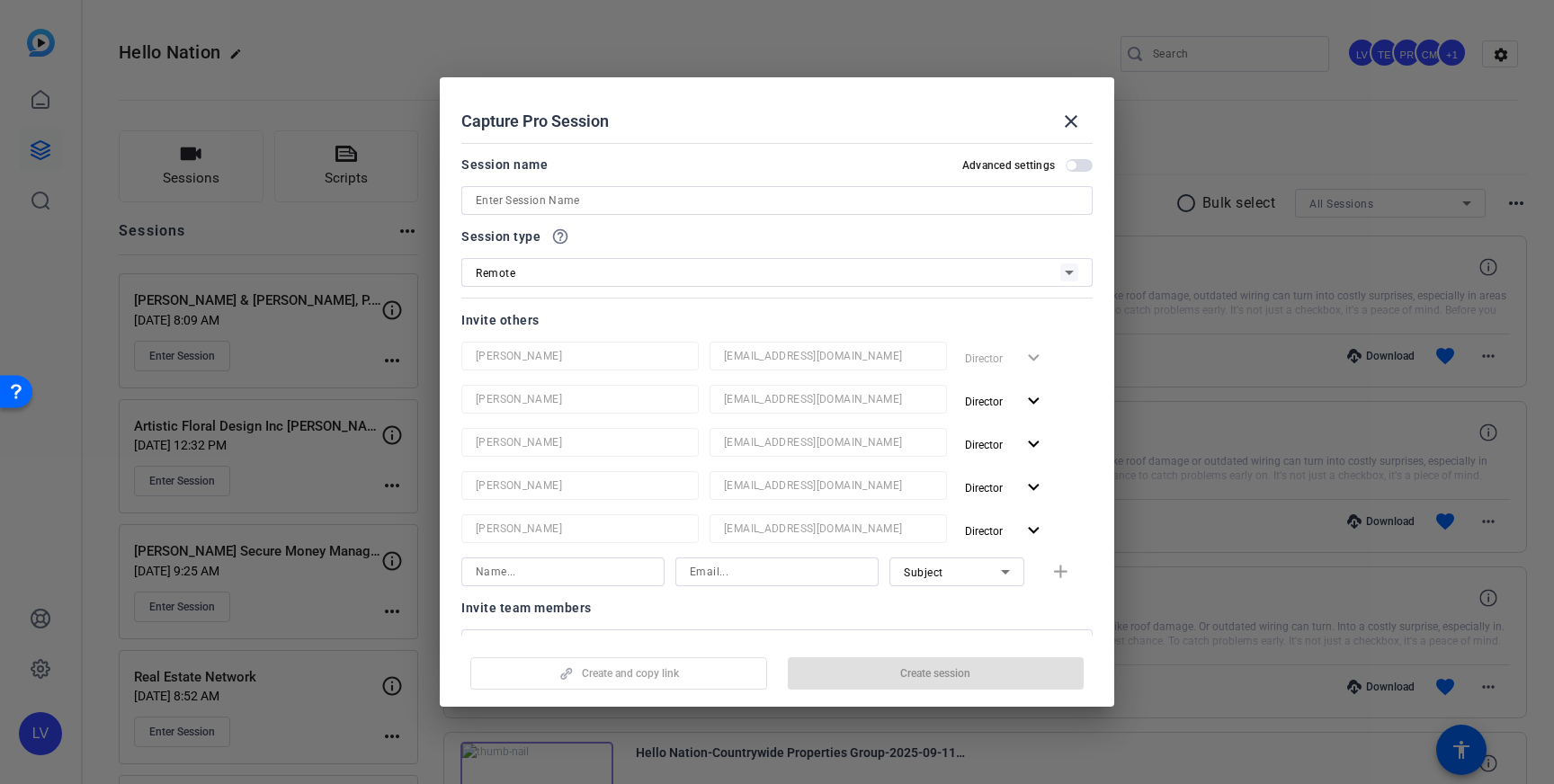
click at [866, 206] on input at bounding box center [777, 200] width 603 height 21
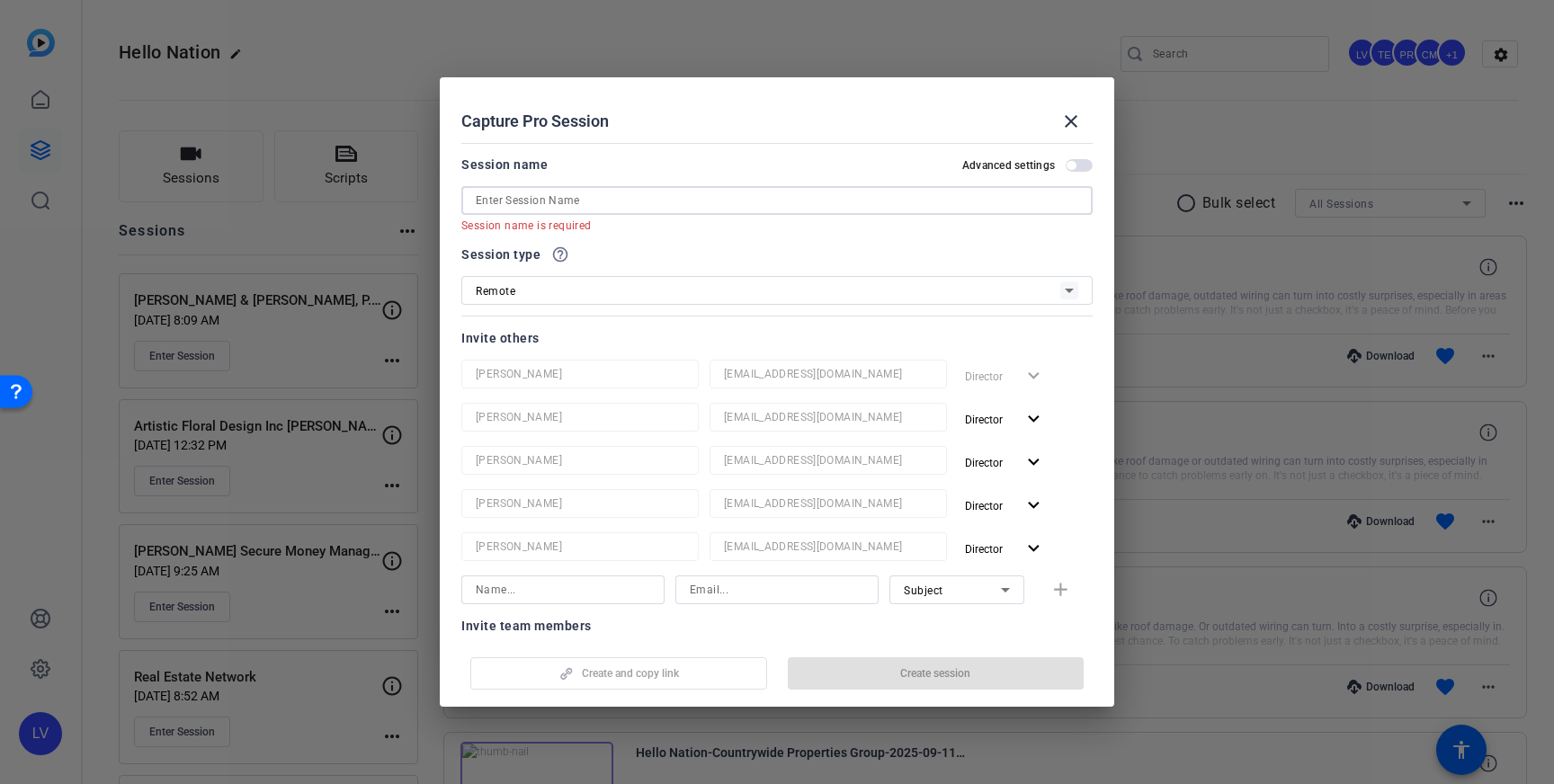
paste input "Contour Mortgage - Patchogue"
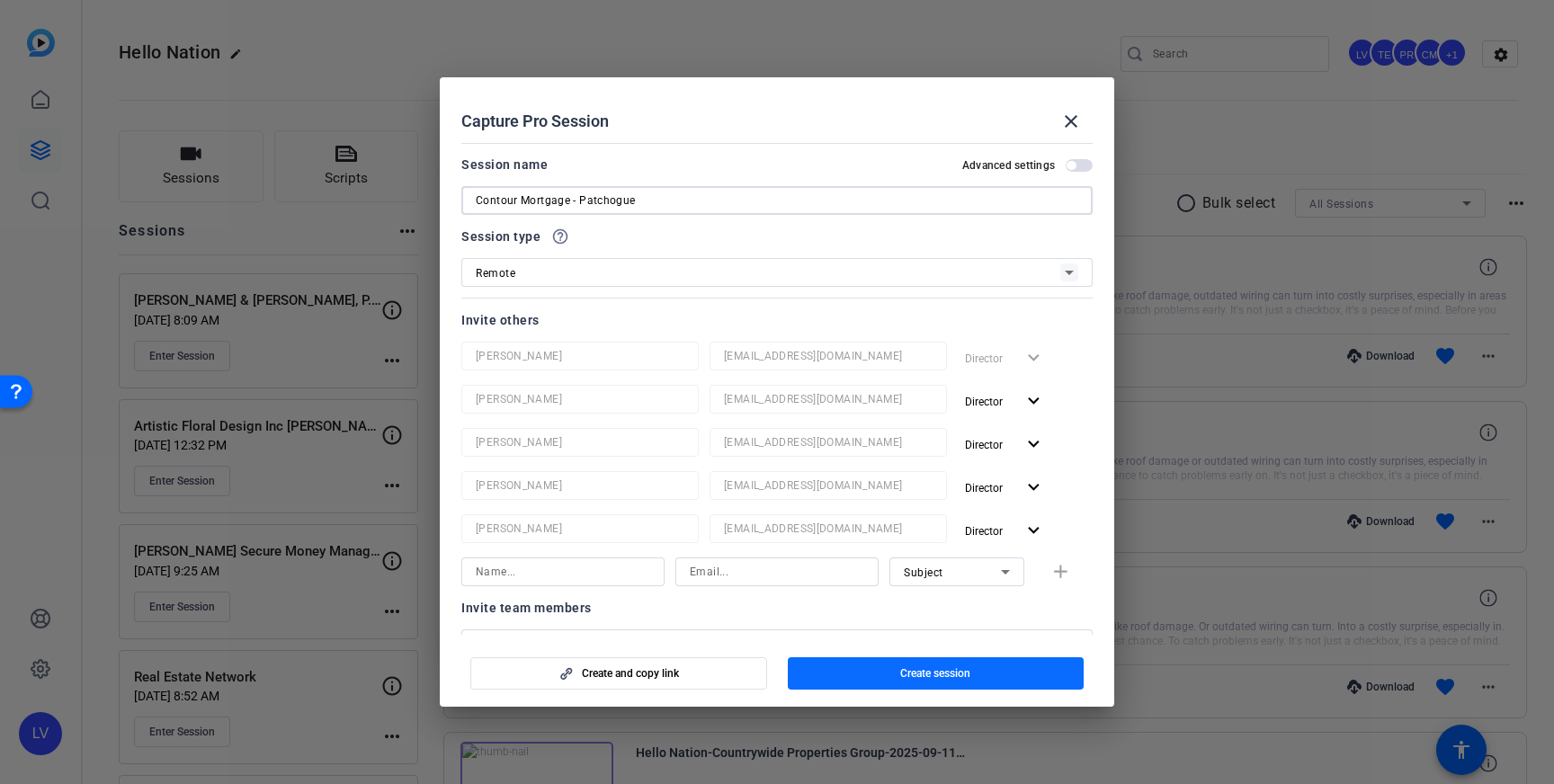
type input "Contour Mortgage - Patchogue"
click at [914, 674] on span "Create session" at bounding box center [936, 673] width 70 height 15
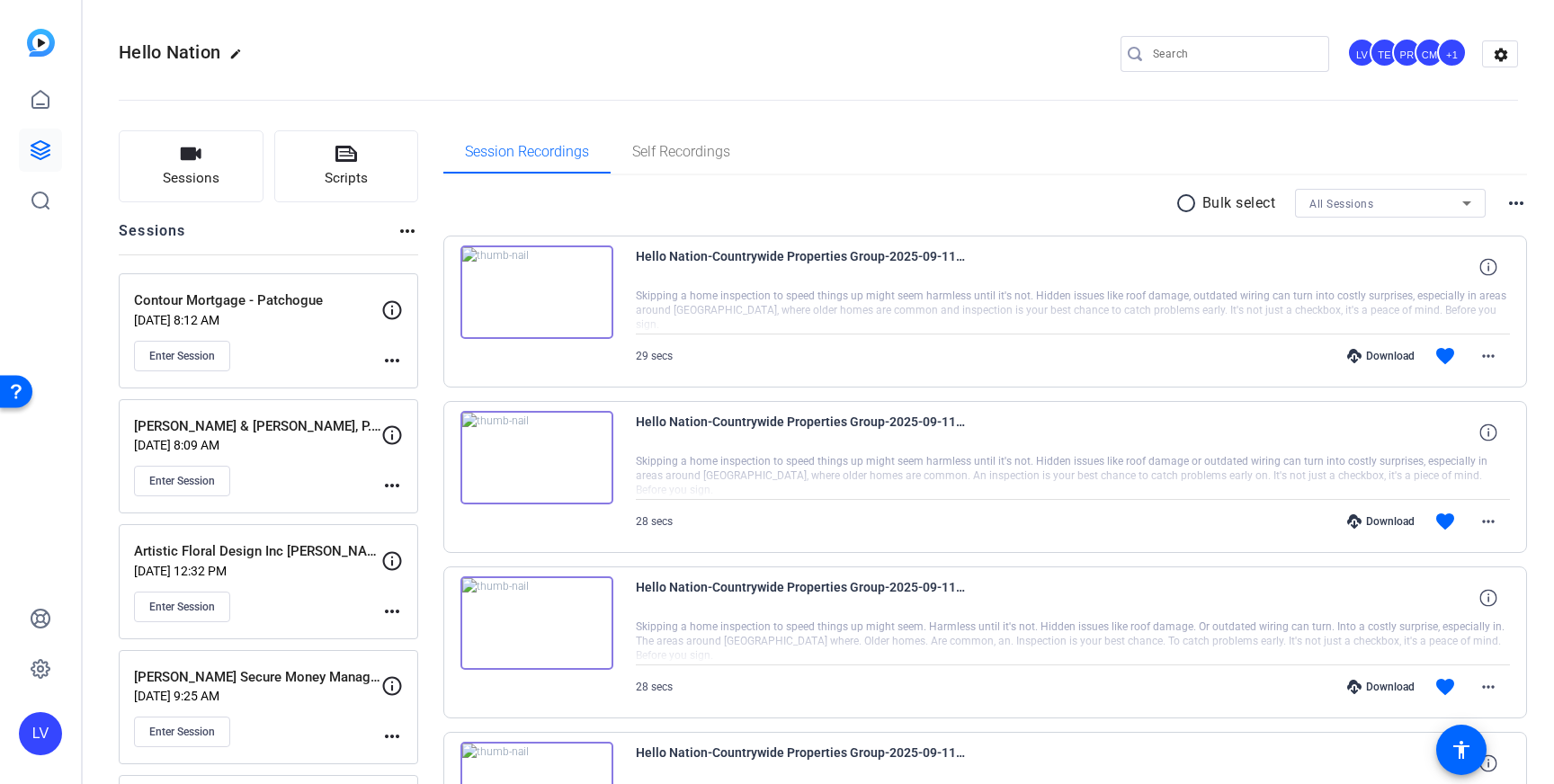
click at [388, 341] on div "more_horiz" at bounding box center [391, 336] width 21 height 72
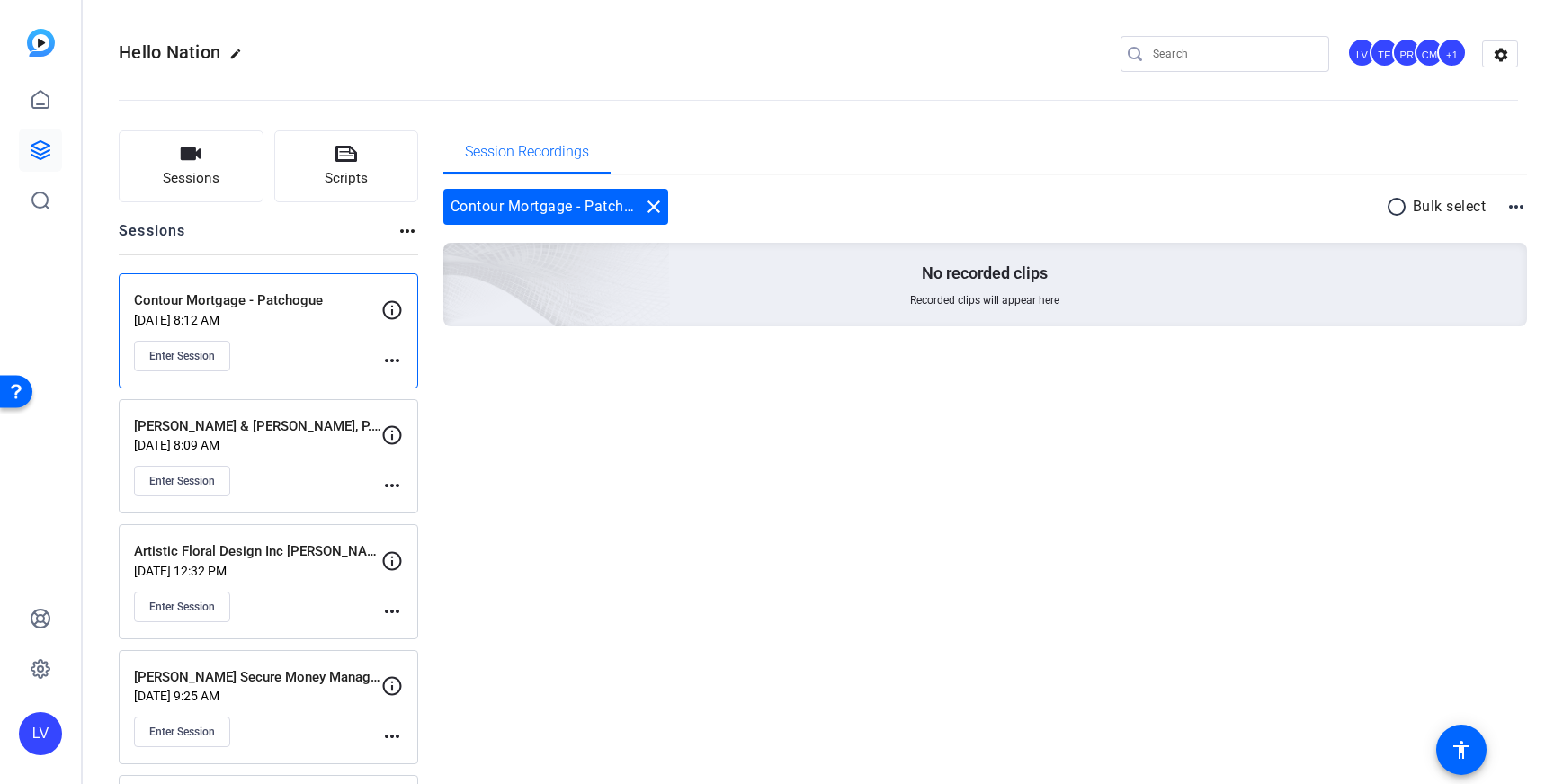
click at [389, 362] on mat-icon "more_horiz" at bounding box center [391, 360] width 21 height 21
click at [414, 380] on span "Edit Session" at bounding box center [436, 386] width 82 height 21
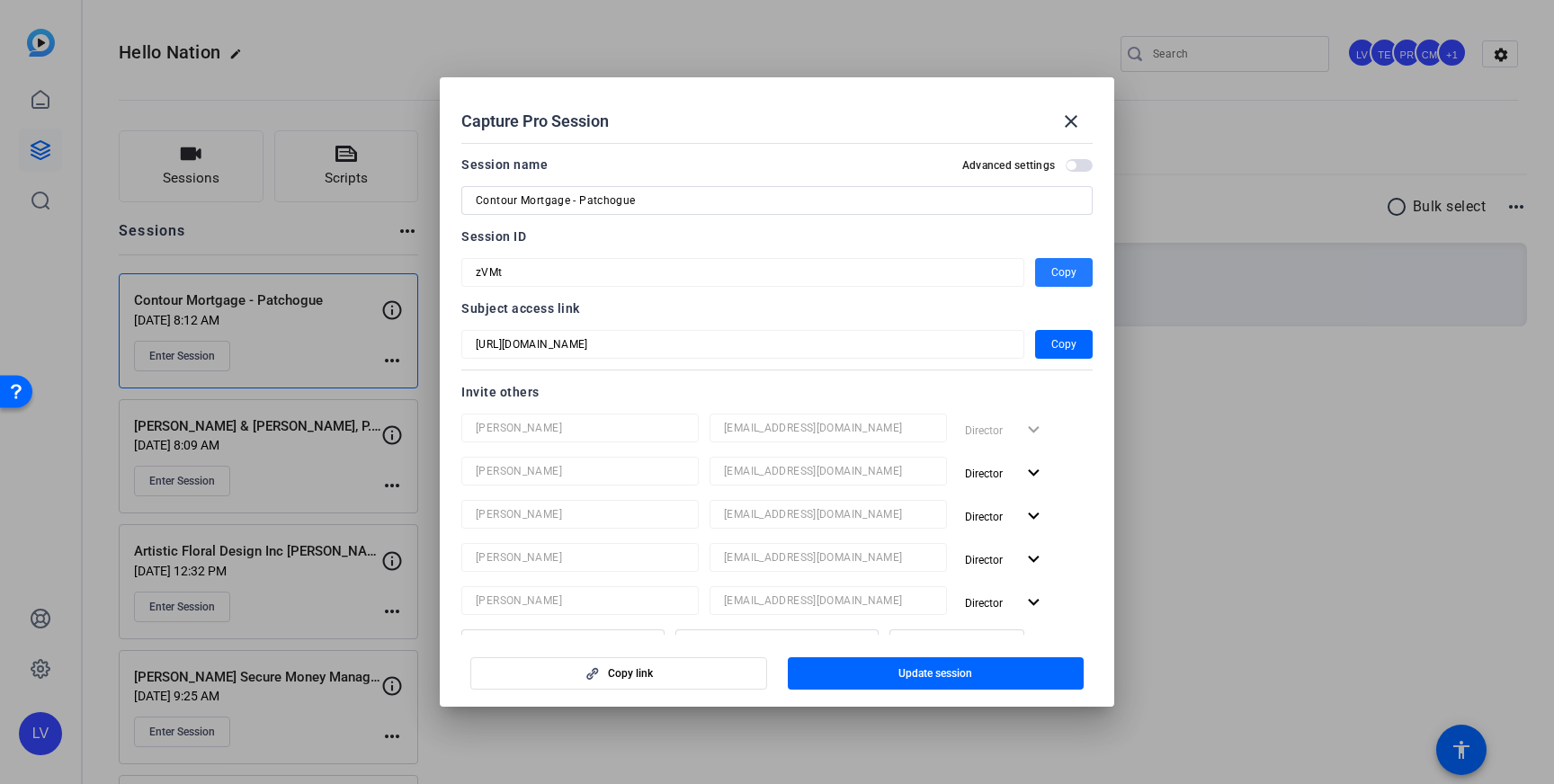
click at [1061, 269] on span "Copy" at bounding box center [1063, 272] width 25 height 21
click at [1075, 123] on mat-icon "close" at bounding box center [1070, 121] width 21 height 21
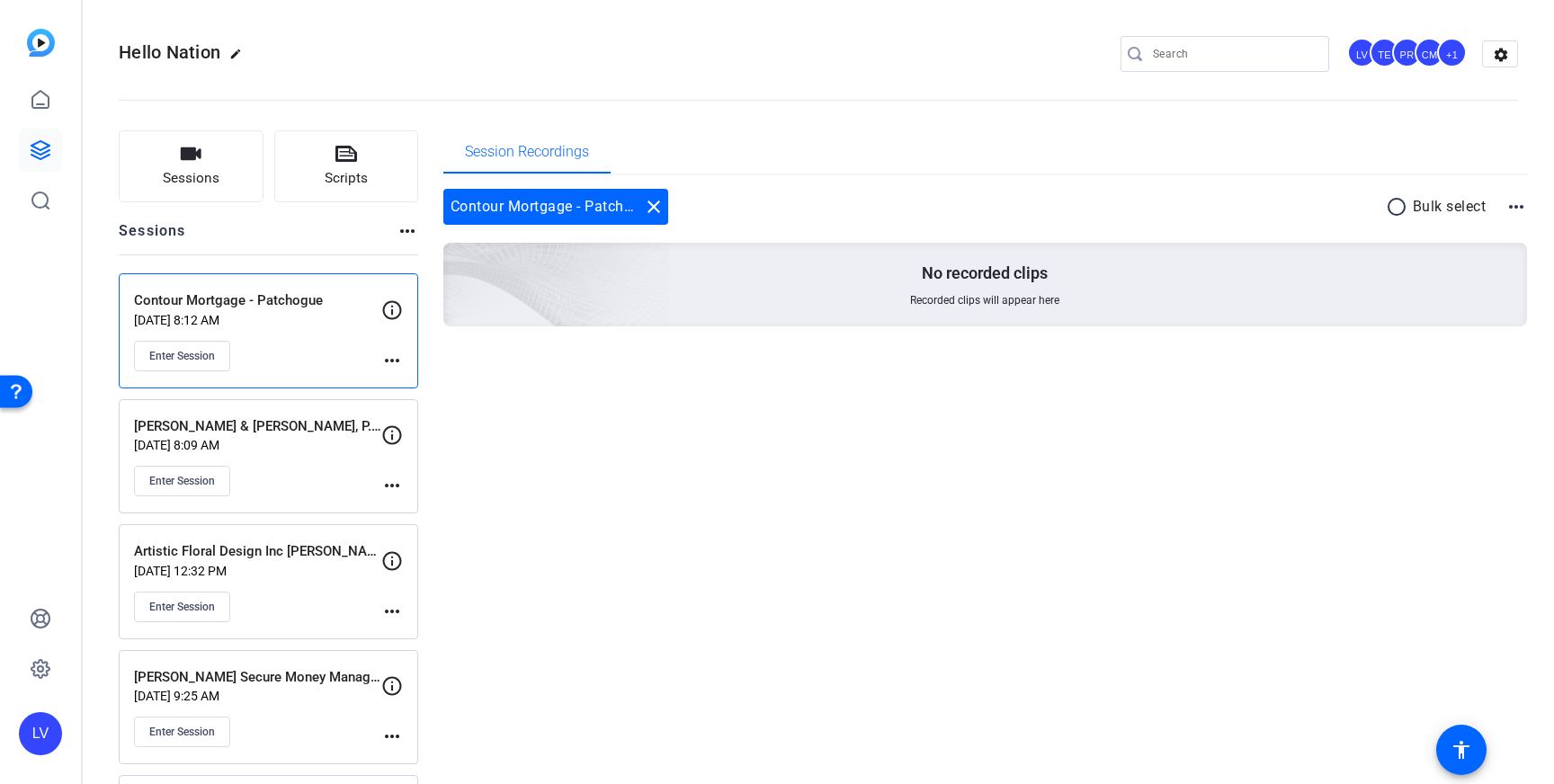
click at [49, 149] on icon at bounding box center [40, 149] width 21 height 21
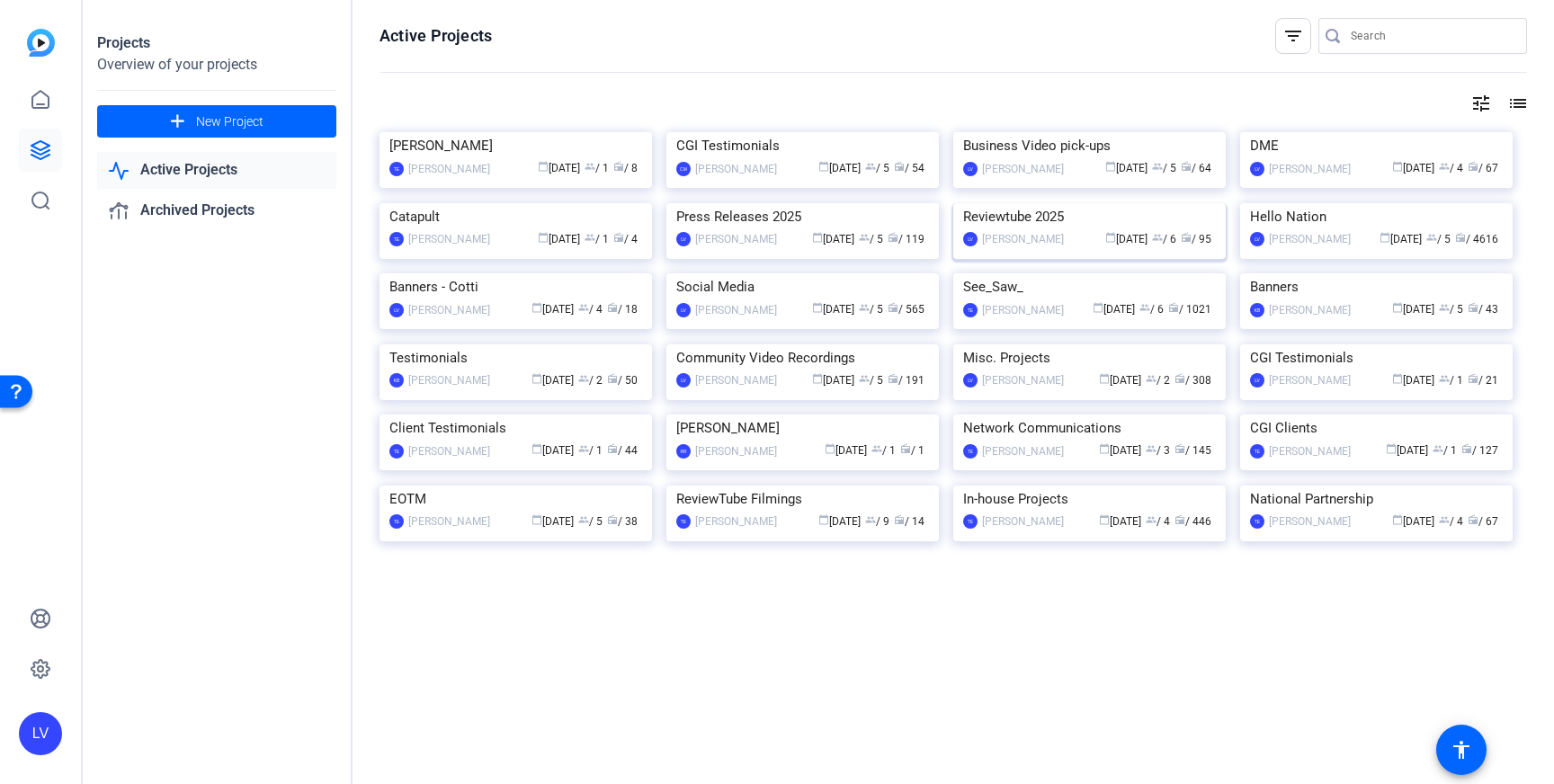
click at [1035, 203] on img at bounding box center [1089, 203] width 272 height 0
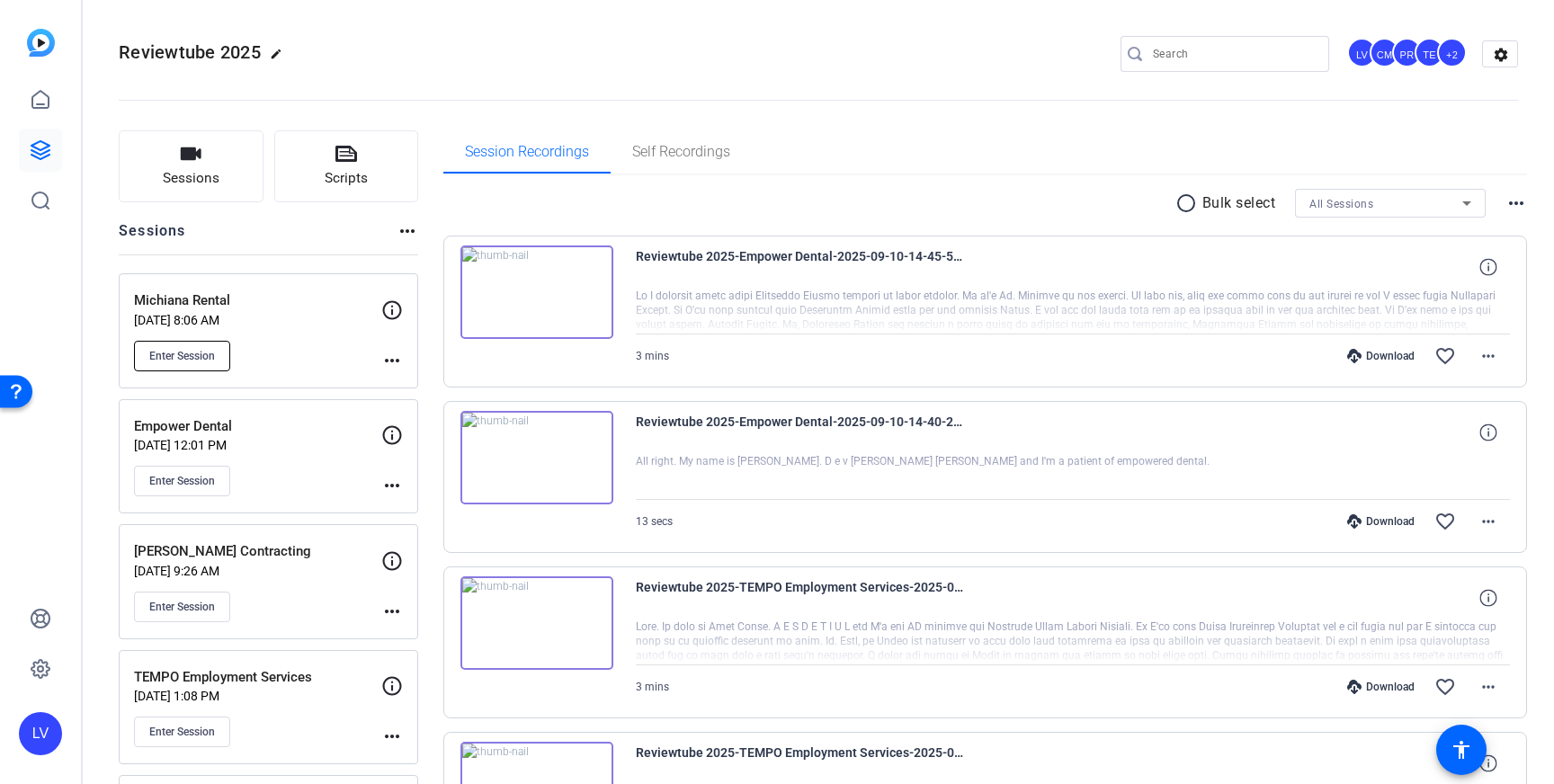
click at [219, 369] on button "Enter Session" at bounding box center [182, 355] width 96 height 30
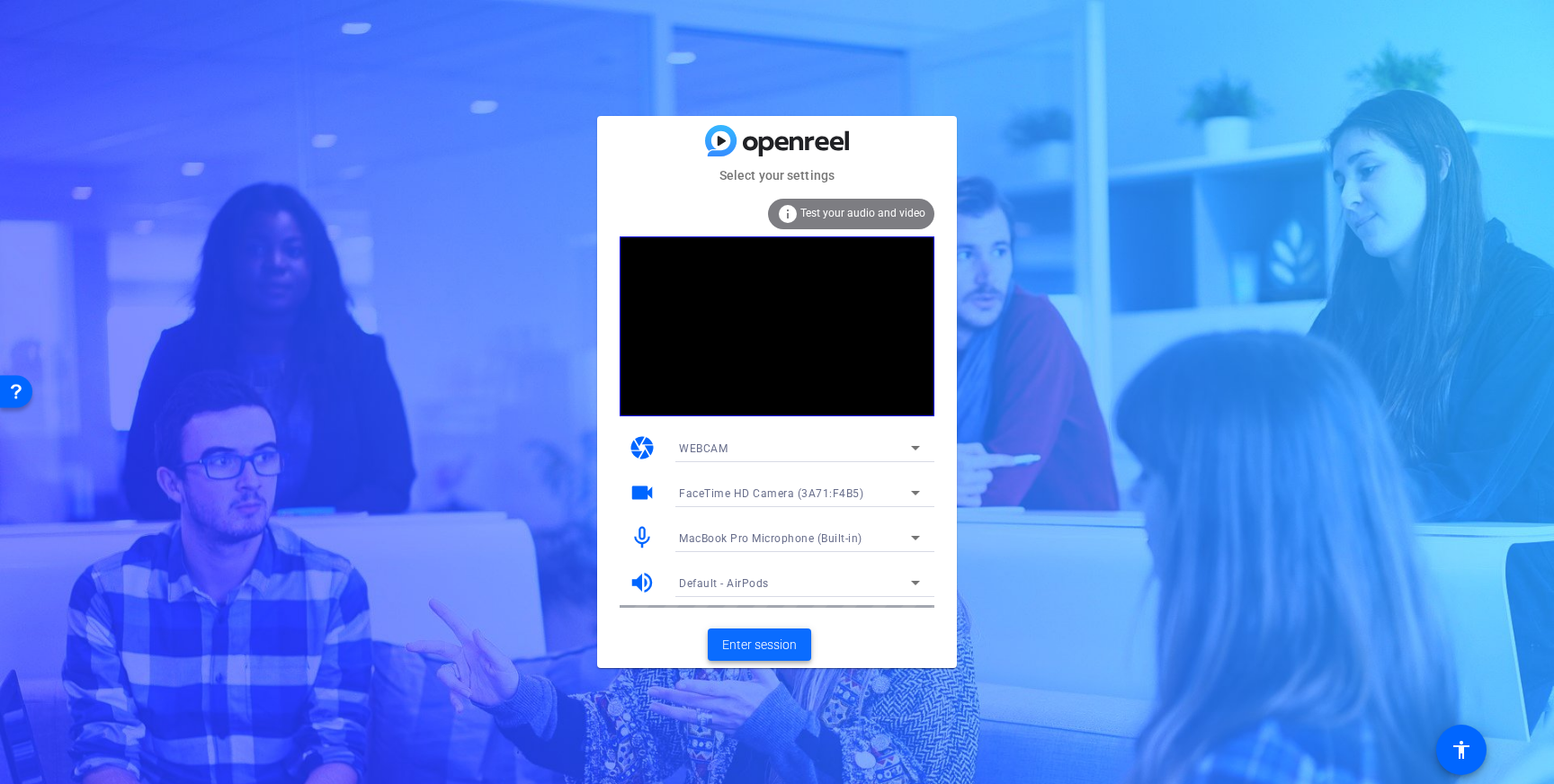
click at [750, 644] on span "Enter session" at bounding box center [759, 645] width 75 height 18
